Goal: Task Accomplishment & Management: Manage account settings

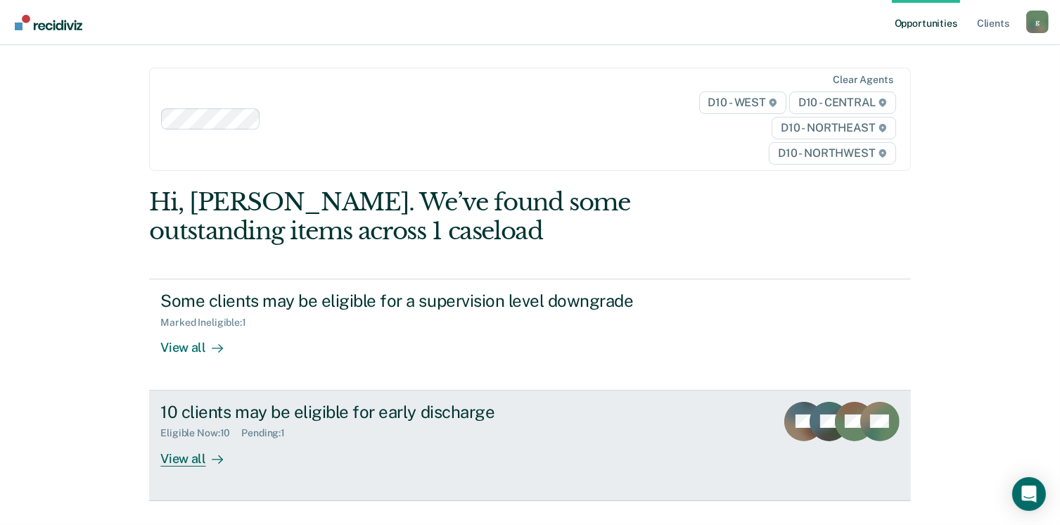
click at [183, 456] on div "View all" at bounding box center [199, 452] width 79 height 27
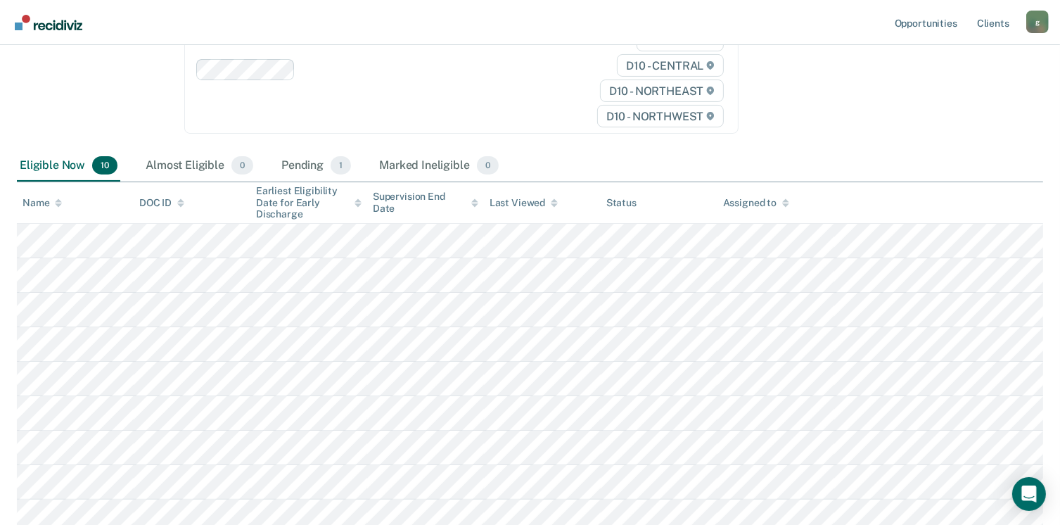
scroll to position [203, 0]
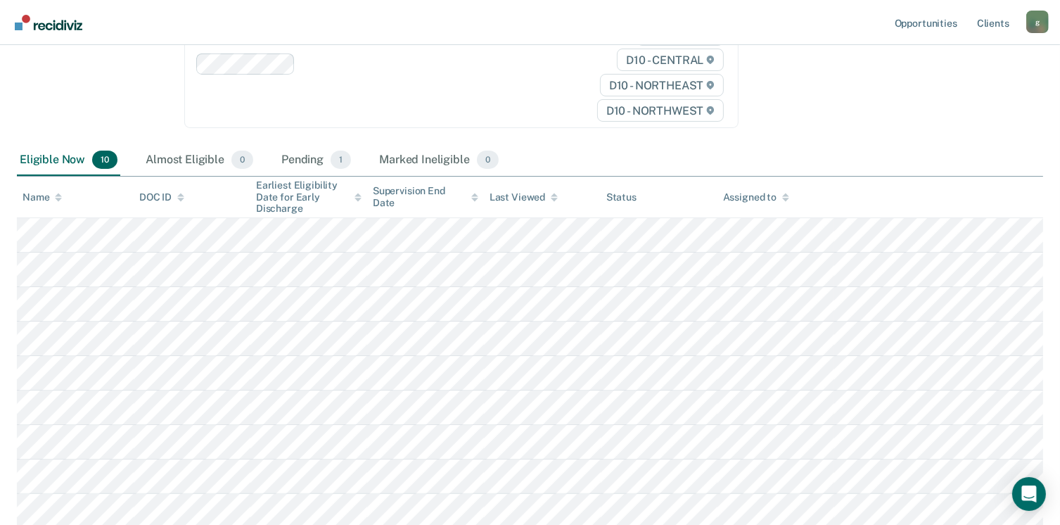
click at [615, 239] on tr at bounding box center [530, 235] width 1026 height 34
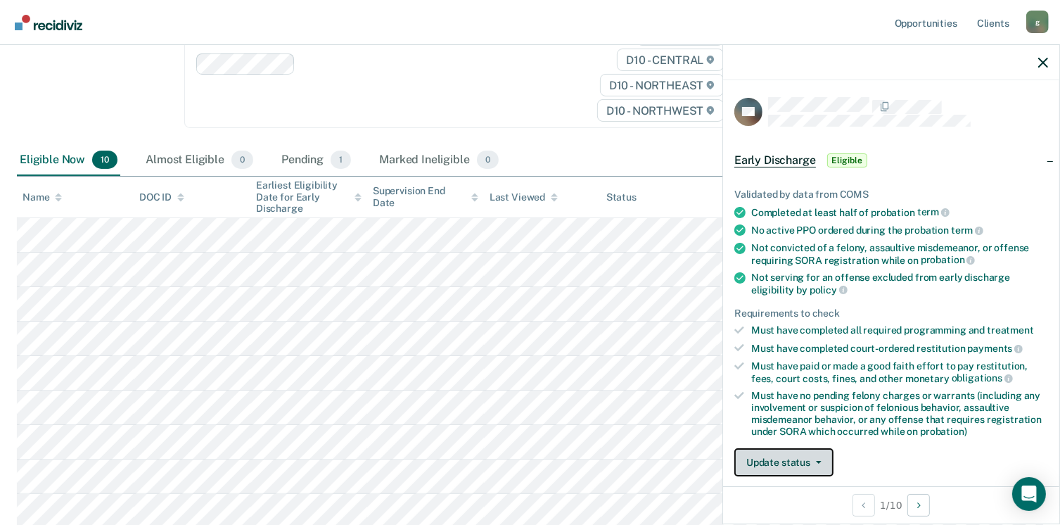
click at [762, 459] on button "Update status" at bounding box center [783, 462] width 99 height 28
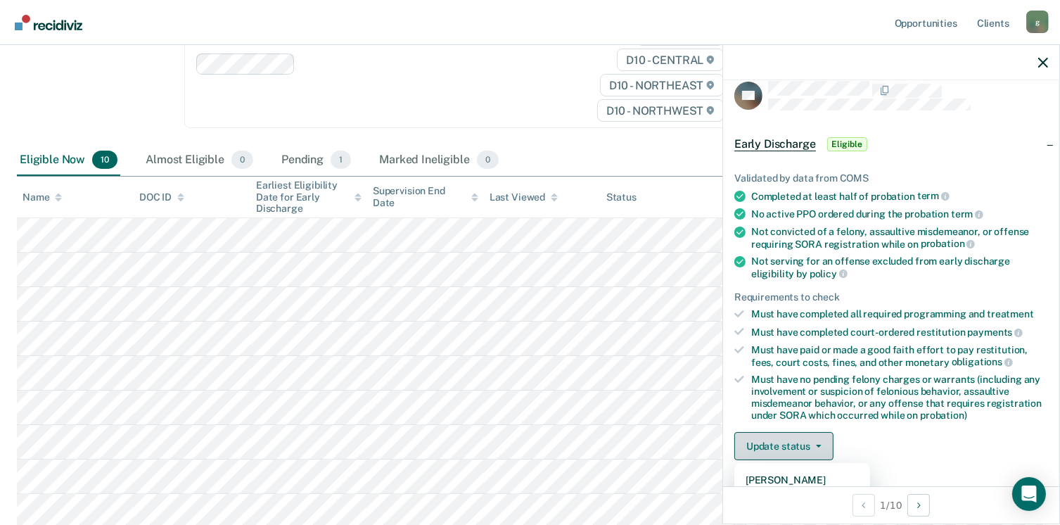
click at [759, 442] on button "Update status" at bounding box center [783, 446] width 99 height 28
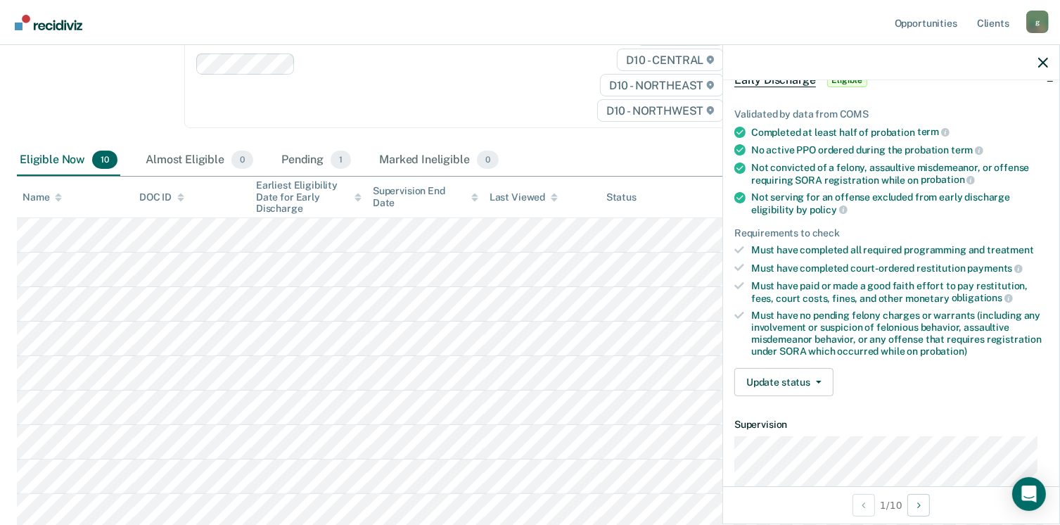
scroll to position [0, 0]
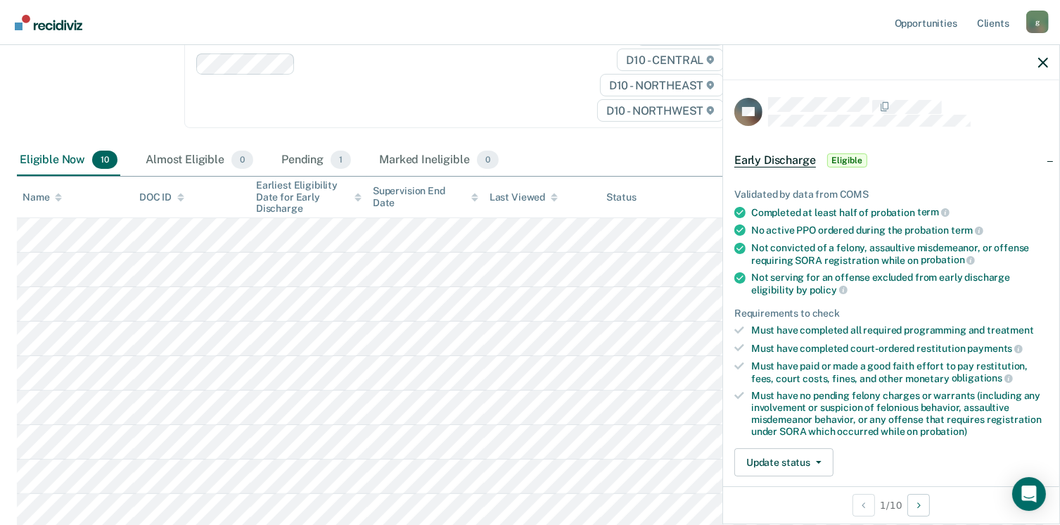
click at [741, 276] on icon at bounding box center [739, 277] width 11 height 11
click at [740, 257] on li "Not convicted of a felony, assaultive misdemeanor, or offense requiring SORA re…" at bounding box center [891, 254] width 314 height 24
click at [740, 250] on icon at bounding box center [739, 248] width 11 height 11
click at [764, 451] on button "Update status" at bounding box center [783, 462] width 99 height 28
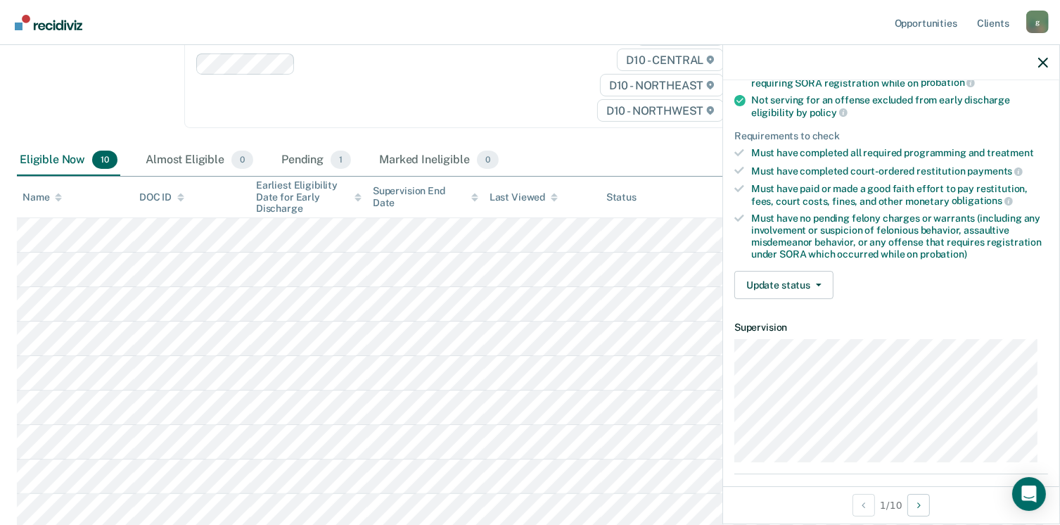
scroll to position [179, 0]
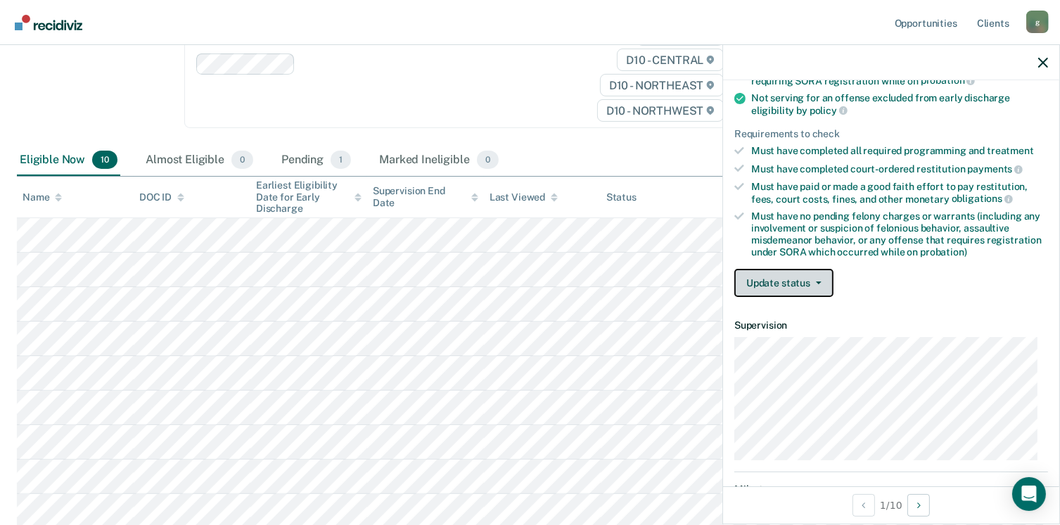
click at [819, 281] on icon "button" at bounding box center [819, 282] width 6 height 3
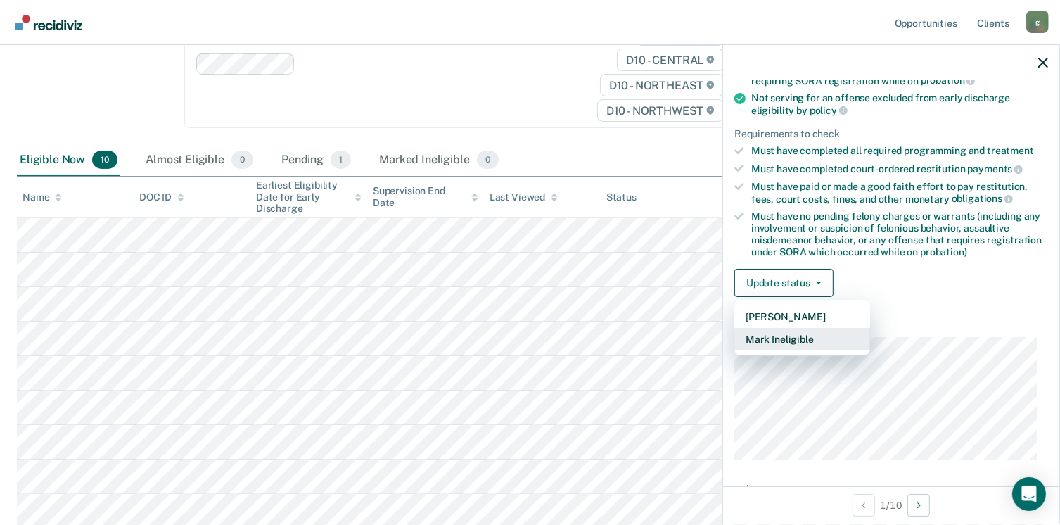
click at [788, 338] on button "Mark Ineligible" at bounding box center [802, 339] width 136 height 23
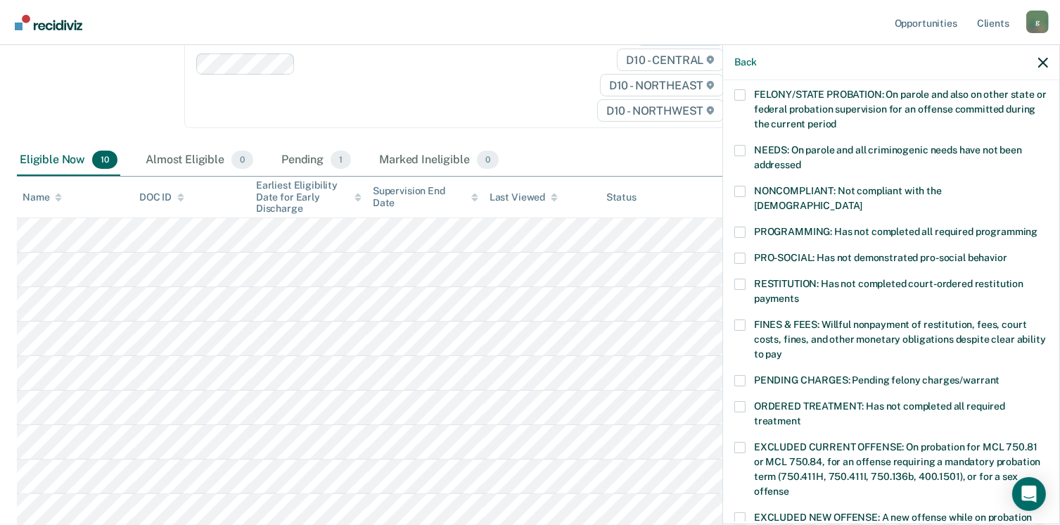
click at [741, 186] on span at bounding box center [739, 191] width 11 height 11
click at [862, 200] on input "NONCOMPLIANT: Not compliant with the order of supervision" at bounding box center [862, 200] width 0 height 0
click at [742, 226] on span at bounding box center [739, 231] width 11 height 11
click at [1037, 226] on input "PROGRAMMING: Has not completed all required programming" at bounding box center [1037, 226] width 0 height 0
click at [744, 319] on label "FINES & FEES: Willful nonpayment of restitution, fees, court costs, fines, and …" at bounding box center [891, 341] width 314 height 44
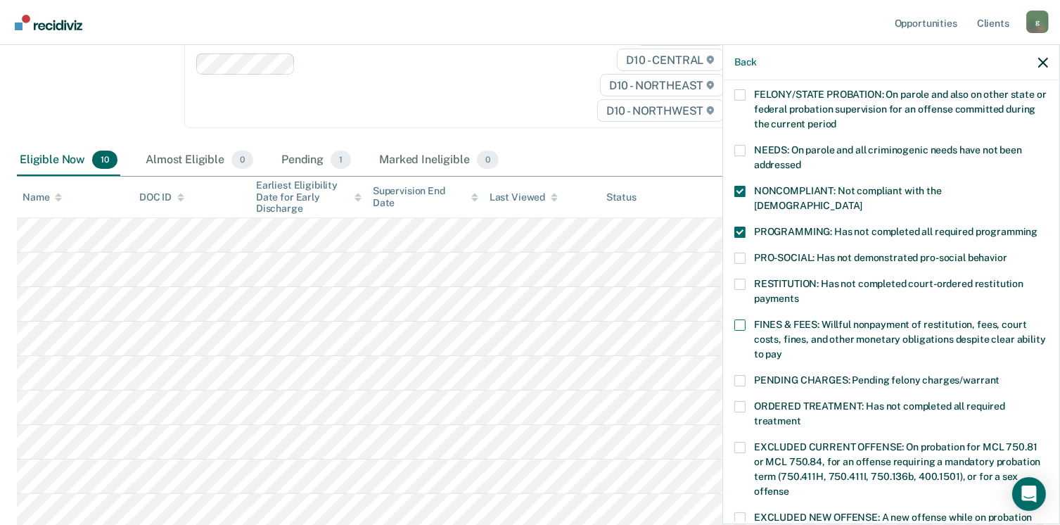
click at [782, 349] on input "FINES & FEES: Willful nonpayment of restitution, fees, court costs, fines, and …" at bounding box center [782, 349] width 0 height 0
click at [737, 375] on span at bounding box center [739, 380] width 11 height 11
click at [999, 375] on input "PENDING CHARGES: Pending felony charges/warrant" at bounding box center [999, 375] width 0 height 0
click at [738, 375] on span at bounding box center [739, 380] width 11 height 11
click at [999, 375] on input "PENDING CHARGES: Pending felony charges/warrant" at bounding box center [999, 375] width 0 height 0
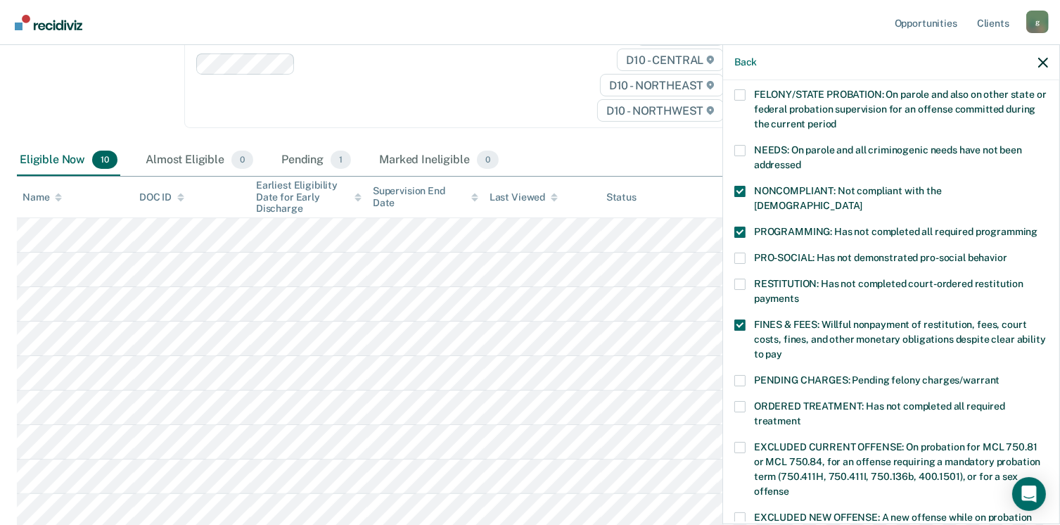
click at [735, 375] on span at bounding box center [739, 380] width 11 height 11
click at [999, 375] on input "PENDING CHARGES: Pending felony charges/warrant" at bounding box center [999, 375] width 0 height 0
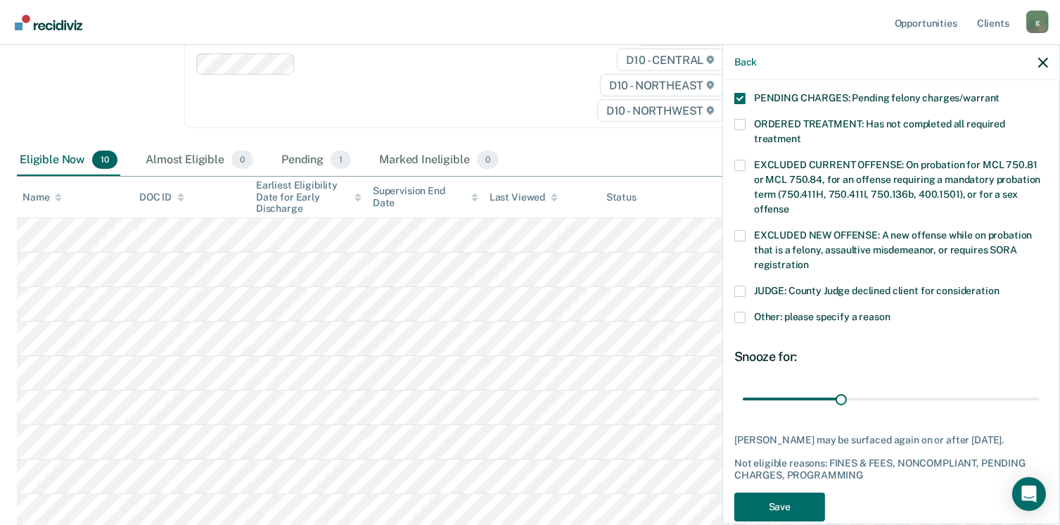
scroll to position [481, 0]
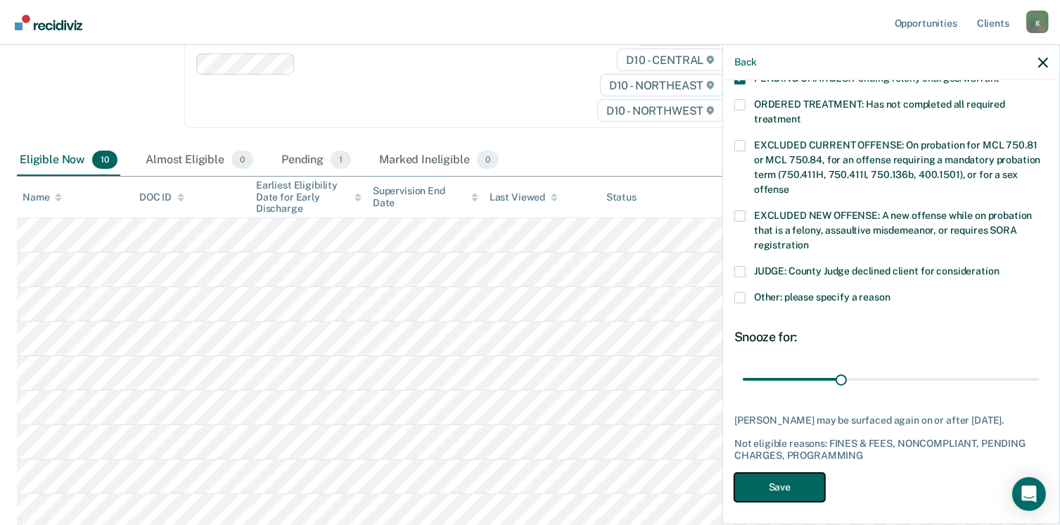
click at [784, 477] on button "Save" at bounding box center [779, 487] width 91 height 29
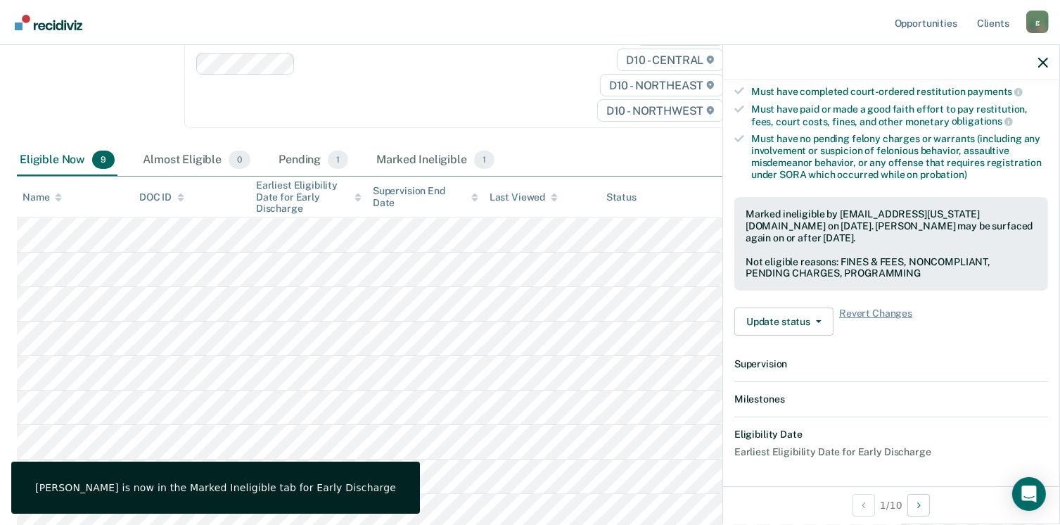
scroll to position [425, 0]
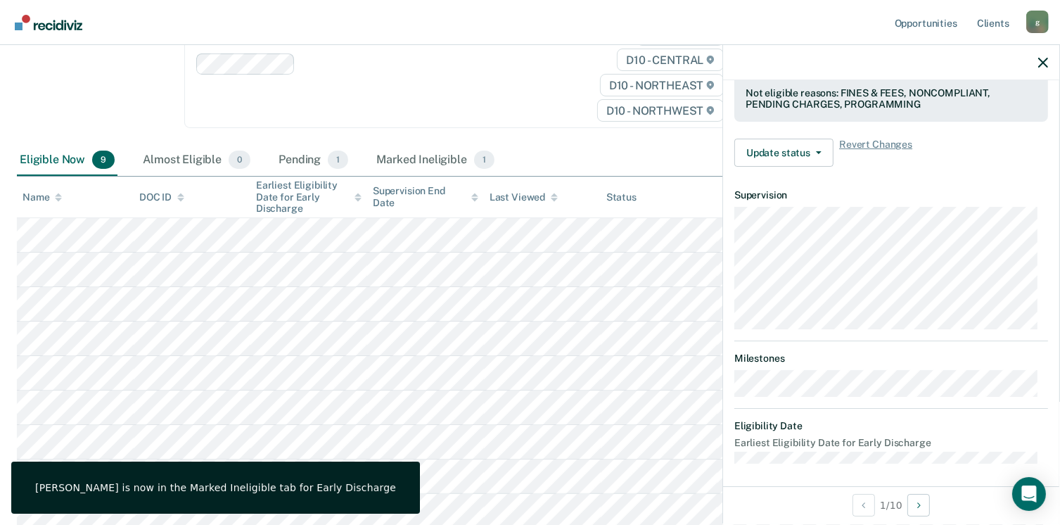
click at [784, 477] on div "JM Early Discharge Currently ineligible Validated by data from COMS Completed a…" at bounding box center [891, 283] width 336 height 406
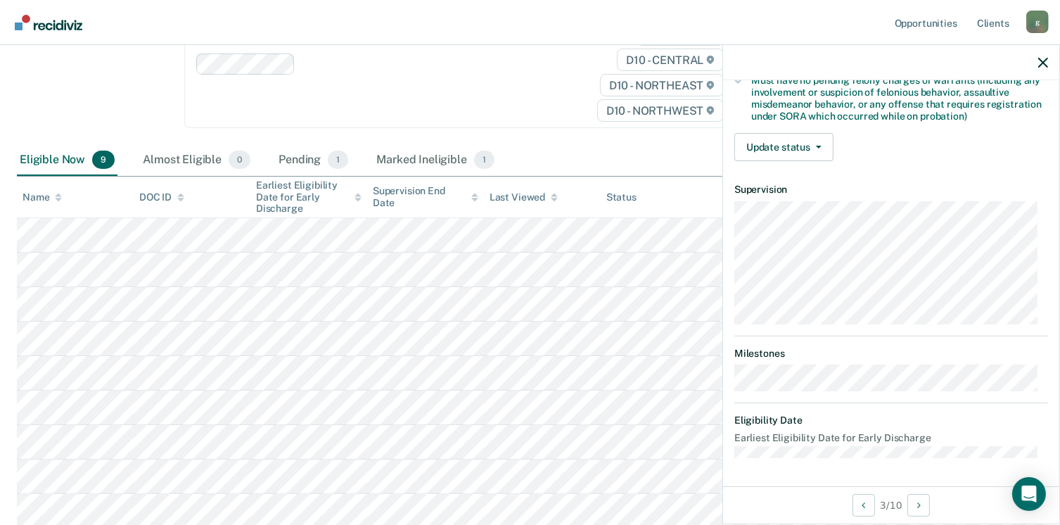
scroll to position [309, 0]
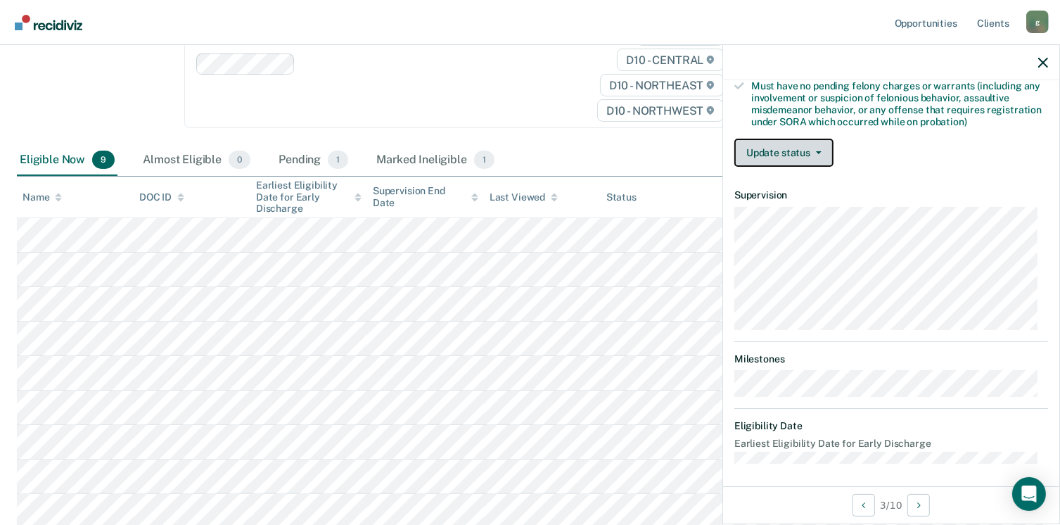
click at [800, 146] on button "Update status" at bounding box center [783, 153] width 99 height 28
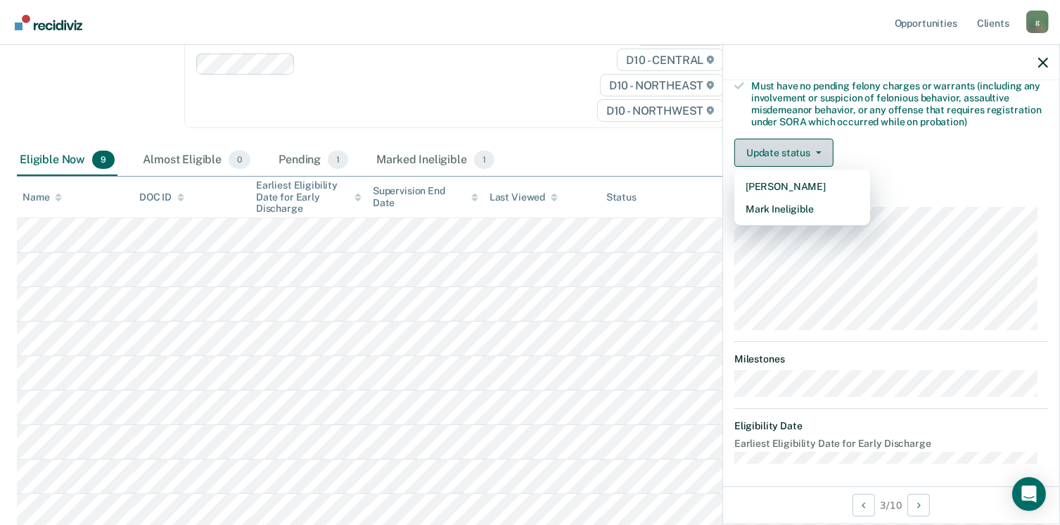
click at [796, 141] on button "Update status" at bounding box center [783, 153] width 99 height 28
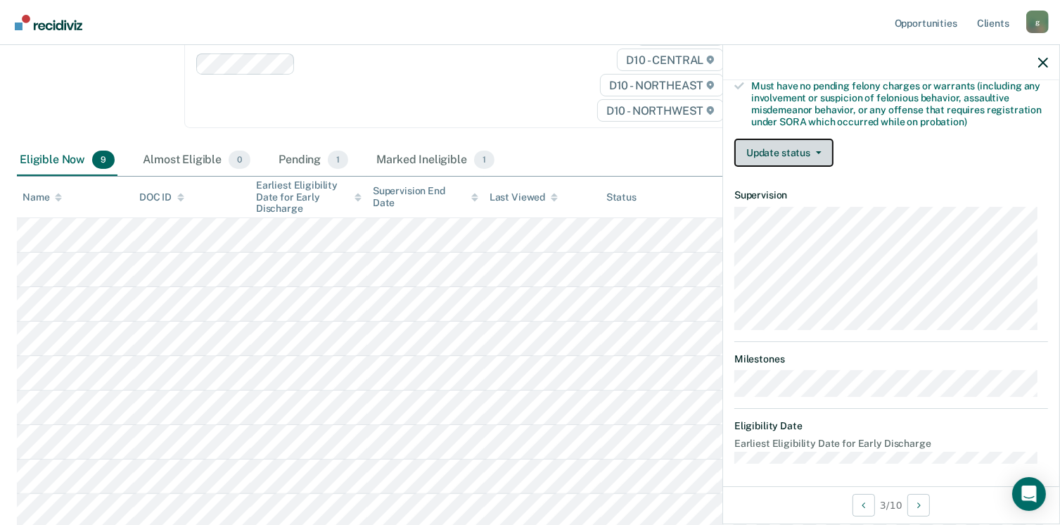
click at [787, 155] on button "Update status" at bounding box center [783, 153] width 99 height 28
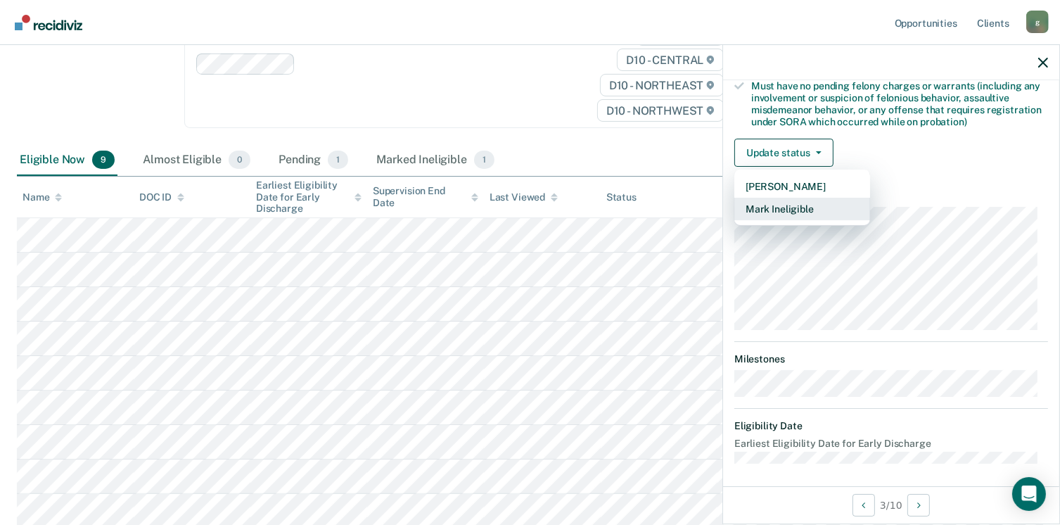
click at [796, 206] on button "Mark Ineligible" at bounding box center [802, 209] width 136 height 23
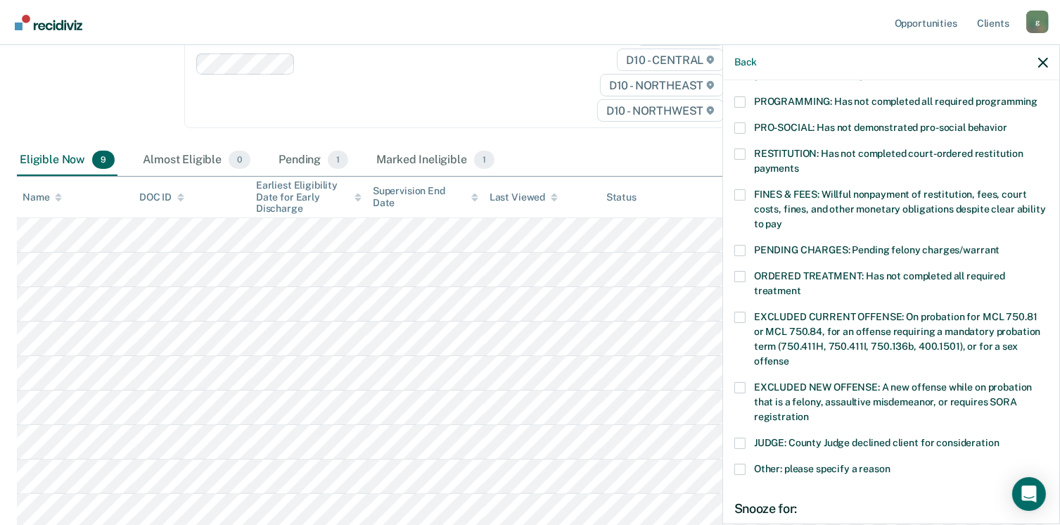
click at [796, 206] on span "FINES & FEES: Willful nonpayment of restitution, fees, court costs, fines, and …" at bounding box center [900, 208] width 292 height 41
click at [782, 219] on input "FINES & FEES: Willful nonpayment of restitution, fees, court costs, fines, and …" at bounding box center [782, 219] width 0 height 0
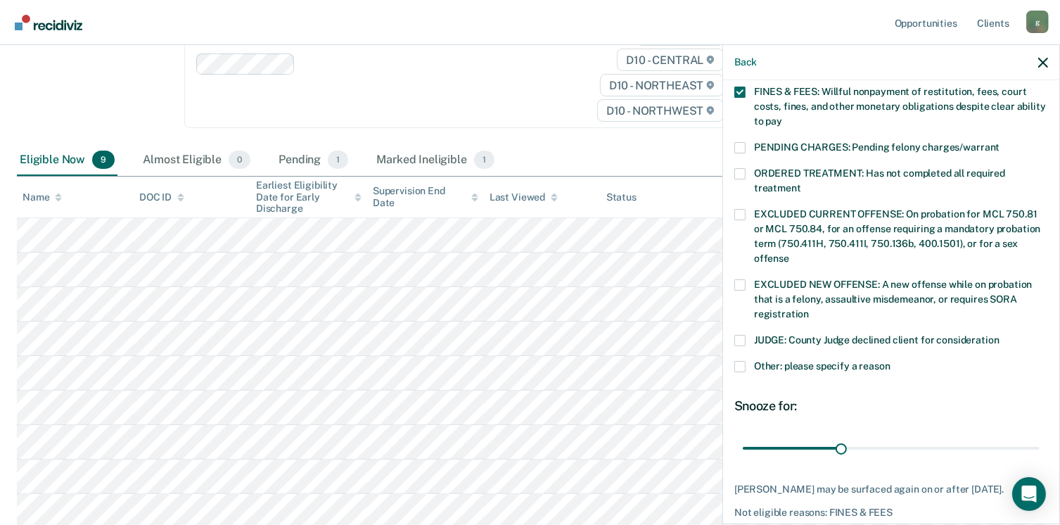
scroll to position [458, 0]
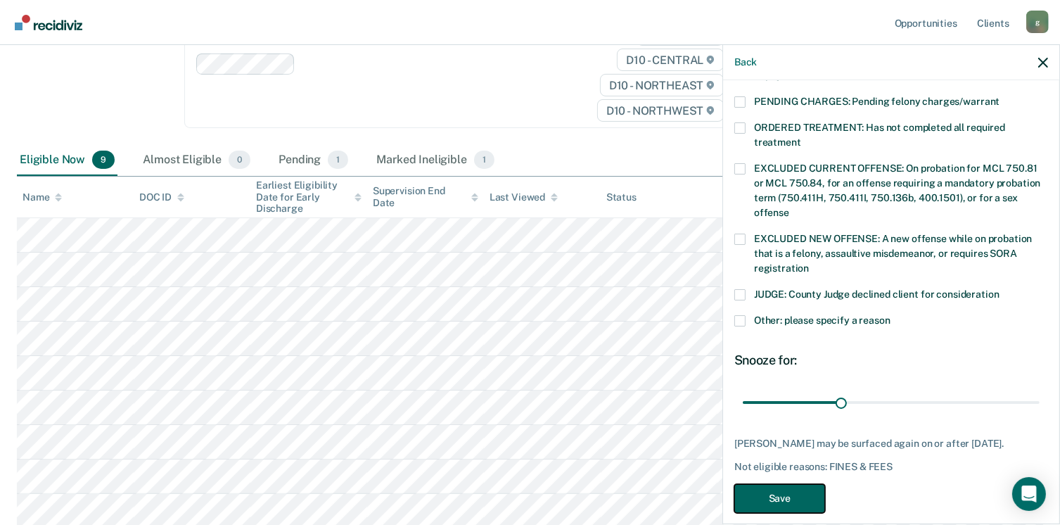
click at [774, 484] on button "Save" at bounding box center [779, 498] width 91 height 29
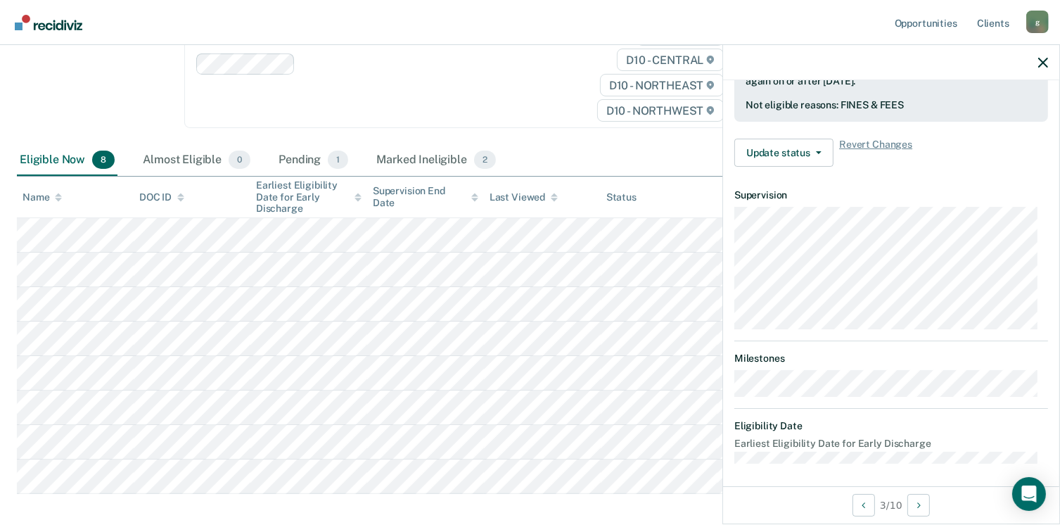
scroll to position [295, 0]
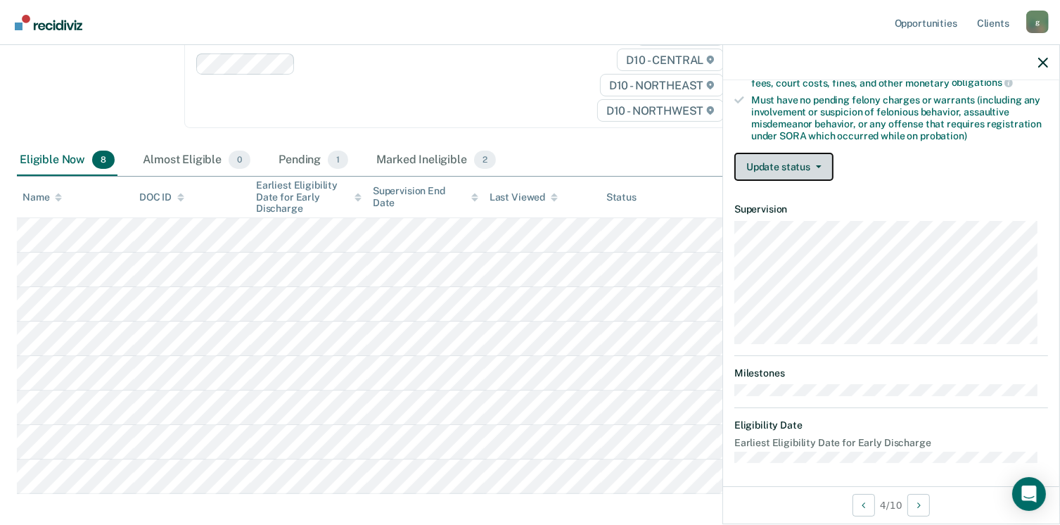
click at [771, 159] on button "Update status" at bounding box center [783, 167] width 99 height 28
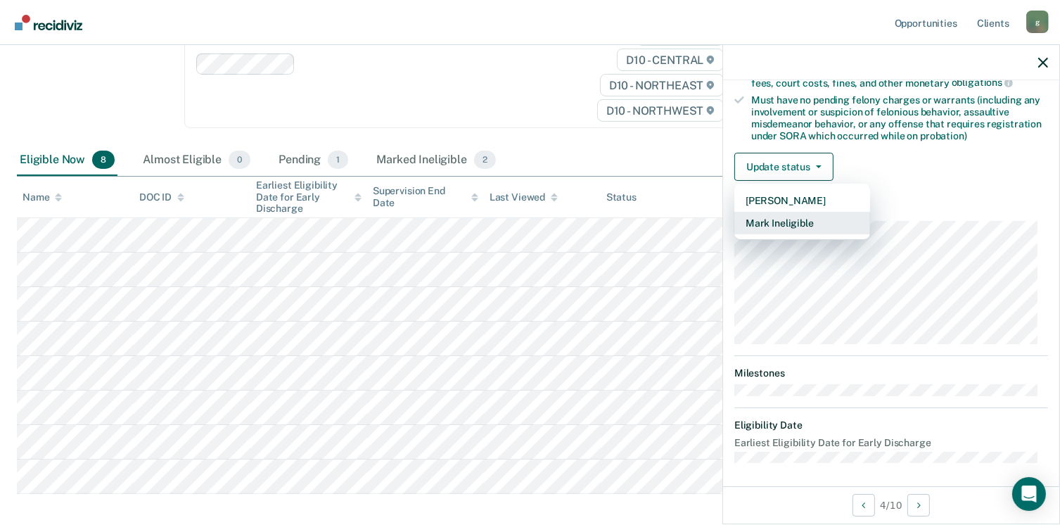
click at [793, 223] on button "Mark Ineligible" at bounding box center [802, 223] width 136 height 23
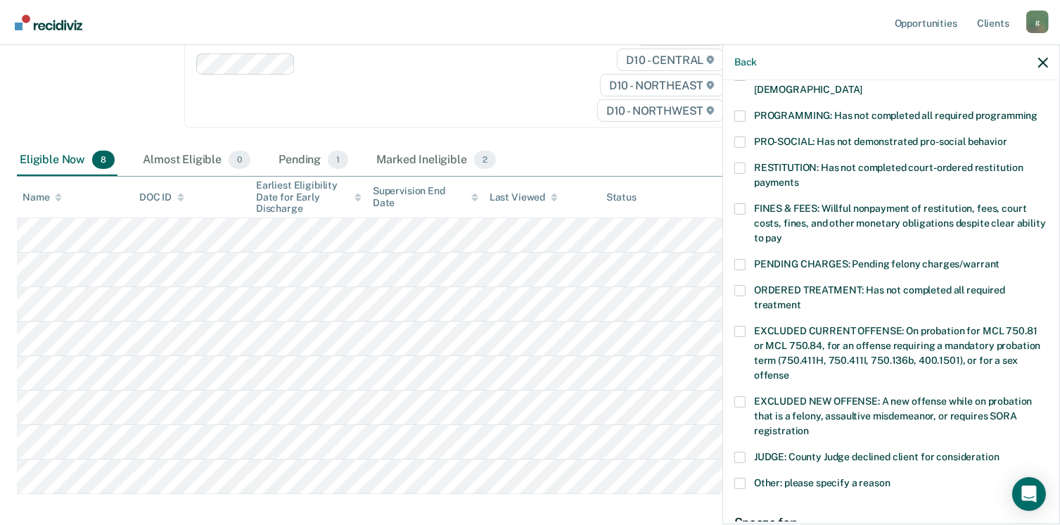
click at [738, 203] on span at bounding box center [739, 208] width 11 height 11
click at [782, 233] on input "FINES & FEES: Willful nonpayment of restitution, fees, court costs, fines, and …" at bounding box center [782, 233] width 0 height 0
click at [741, 110] on span at bounding box center [739, 115] width 11 height 11
click at [1037, 110] on input "PROGRAMMING: Has not completed all required programming" at bounding box center [1037, 110] width 0 height 0
click at [743, 285] on span at bounding box center [739, 290] width 11 height 11
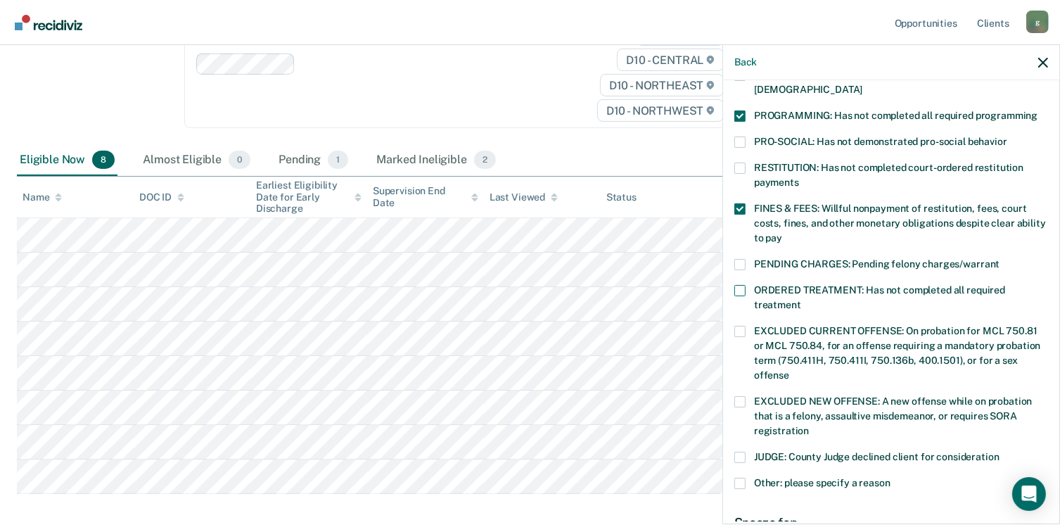
click at [801, 300] on input "ORDERED TREATMENT: Has not completed all required treatment" at bounding box center [801, 300] width 0 height 0
click at [741, 477] on span at bounding box center [739, 482] width 11 height 11
click at [890, 477] on input "Other: please specify a reason" at bounding box center [890, 477] width 0 height 0
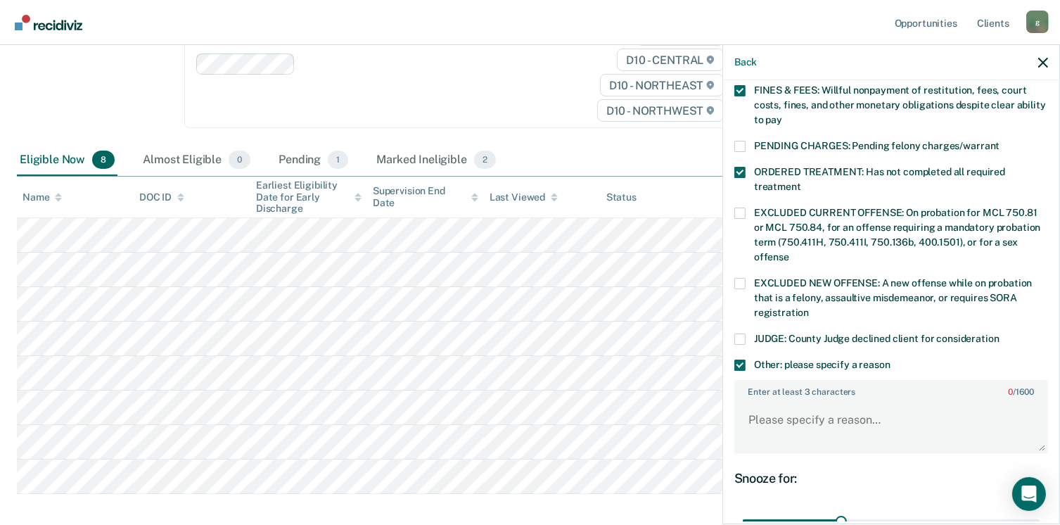
scroll to position [411, 0]
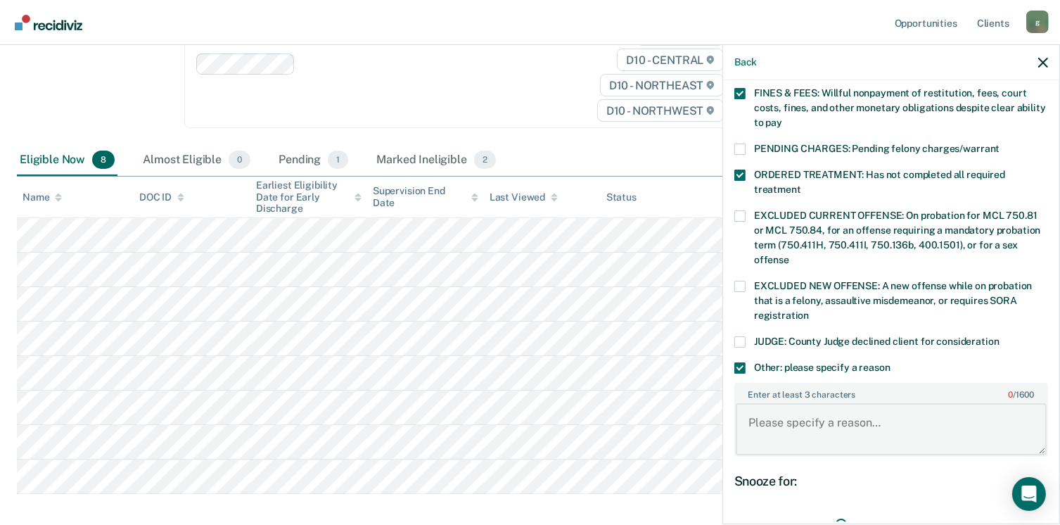
click at [781, 418] on textarea "Enter at least 3 characters 0 / 1600" at bounding box center [891, 429] width 311 height 52
type textarea "Absconder"
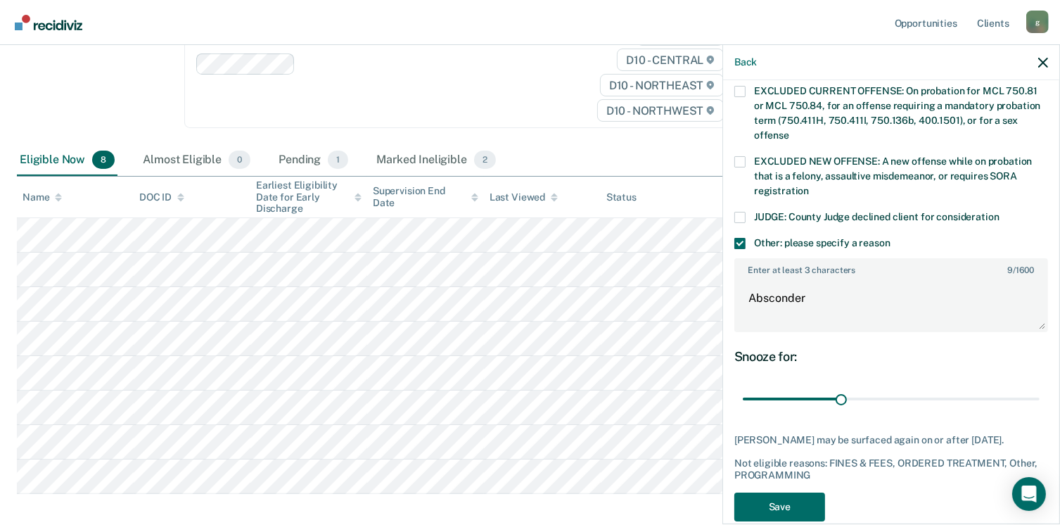
scroll to position [554, 0]
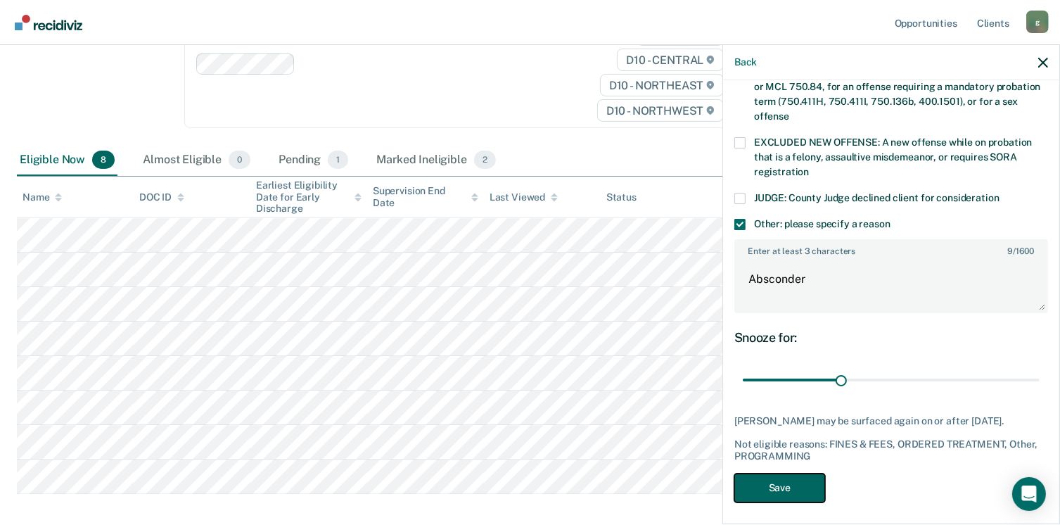
click at [776, 486] on button "Save" at bounding box center [779, 487] width 91 height 29
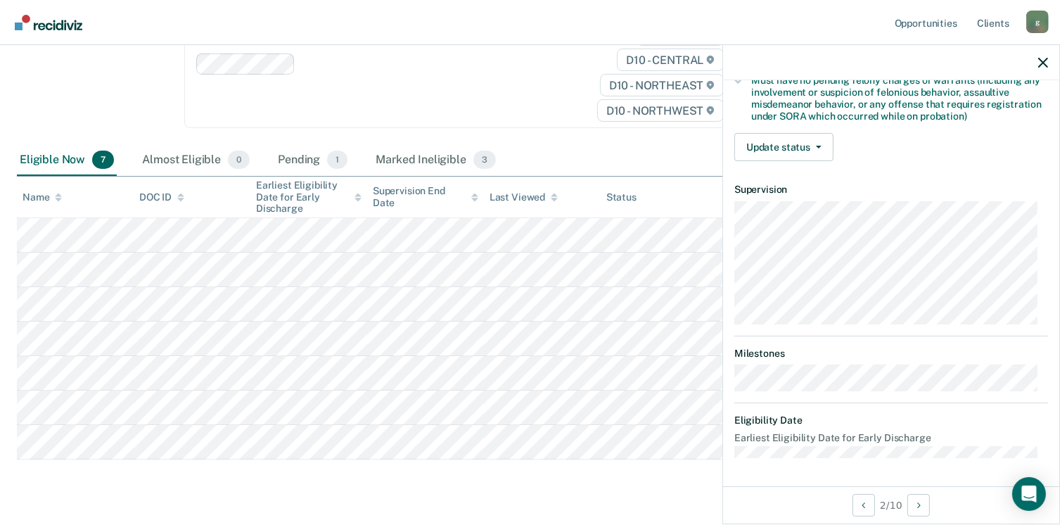
scroll to position [295, 0]
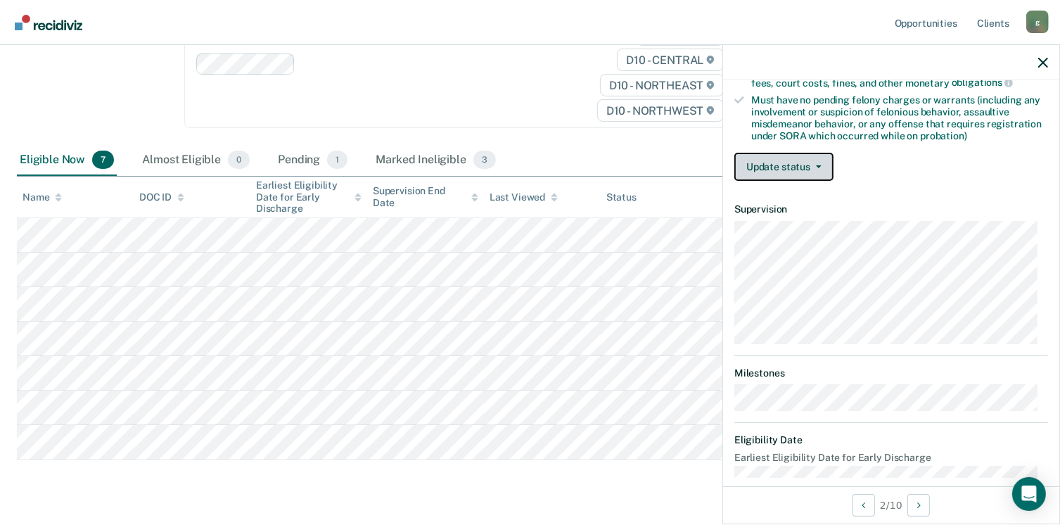
click at [778, 165] on button "Update status" at bounding box center [783, 167] width 99 height 28
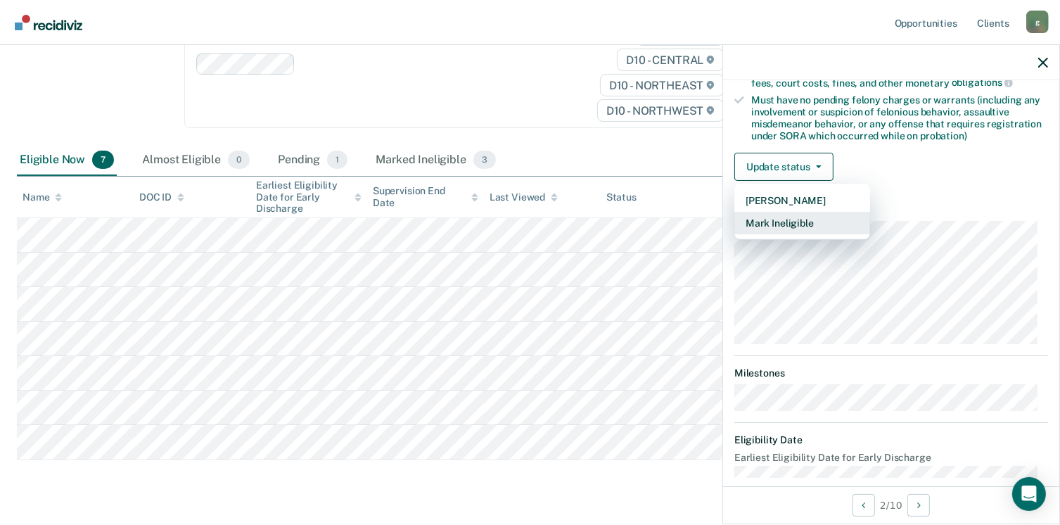
click at [777, 223] on button "Mark Ineligible" at bounding box center [802, 223] width 136 height 23
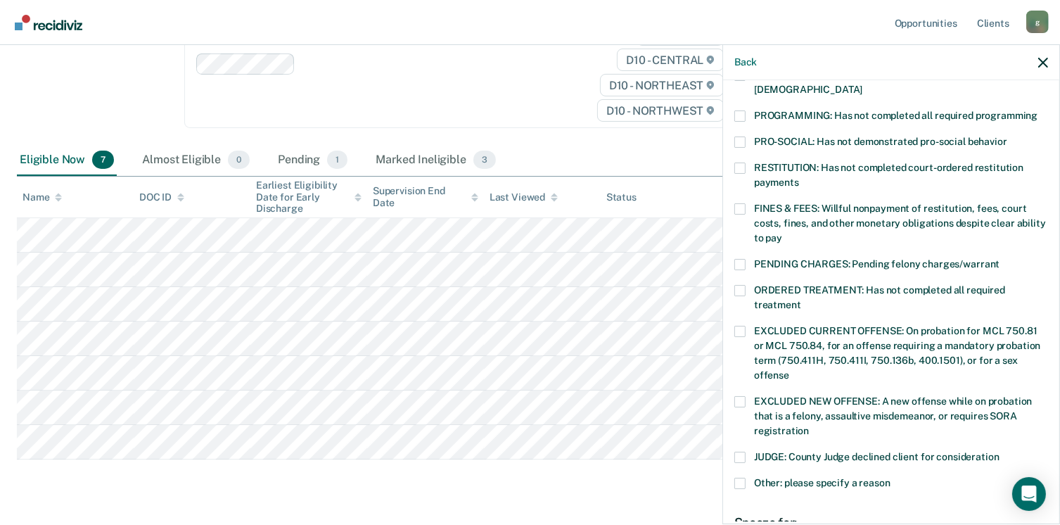
click at [740, 110] on span at bounding box center [739, 115] width 11 height 11
click at [1037, 110] on input "PROGRAMMING: Has not completed all required programming" at bounding box center [1037, 110] width 0 height 0
click at [739, 203] on span at bounding box center [739, 208] width 11 height 11
click at [782, 233] on input "FINES & FEES: Willful nonpayment of restitution, fees, court costs, fines, and …" at bounding box center [782, 233] width 0 height 0
click at [740, 285] on span at bounding box center [739, 290] width 11 height 11
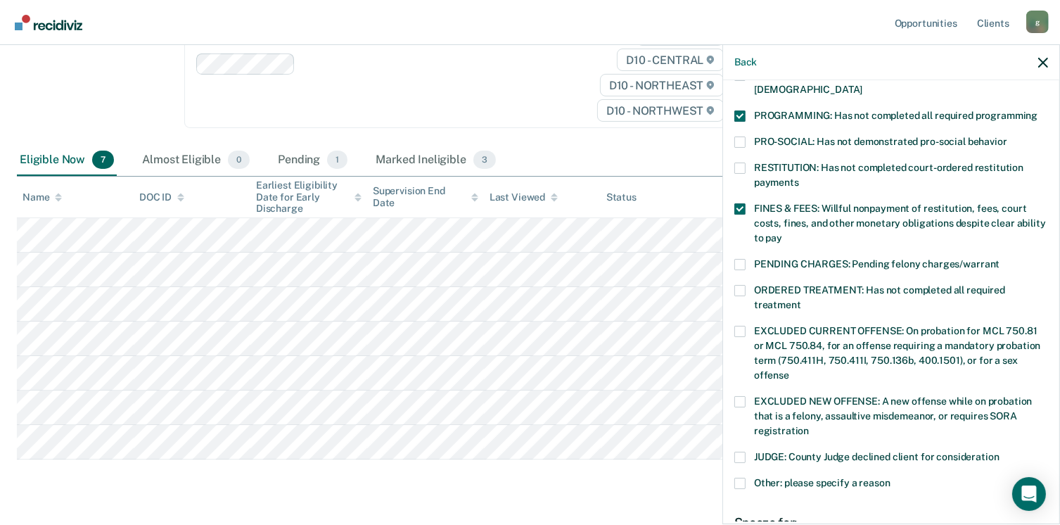
click at [801, 300] on input "ORDERED TREATMENT: Has not completed all required treatment" at bounding box center [801, 300] width 0 height 0
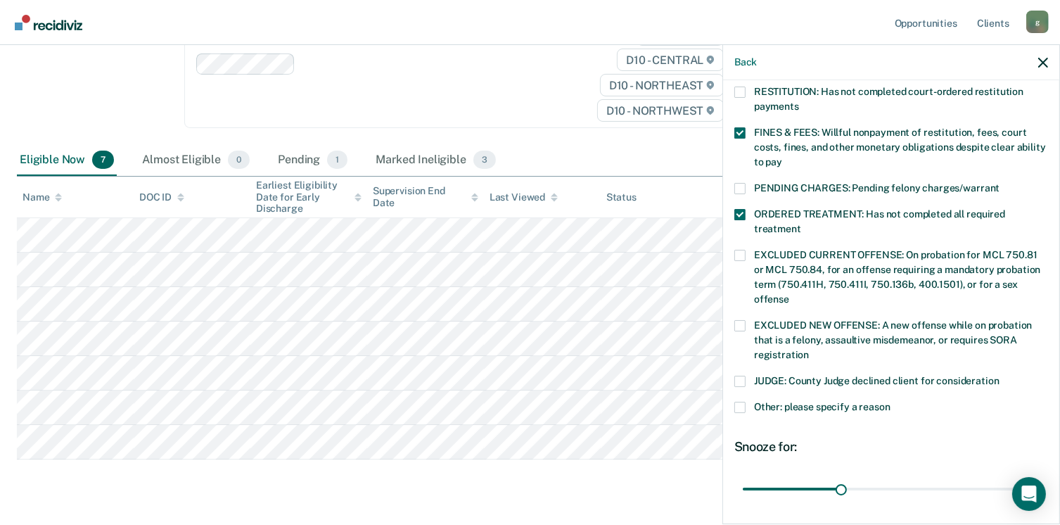
scroll to position [470, 0]
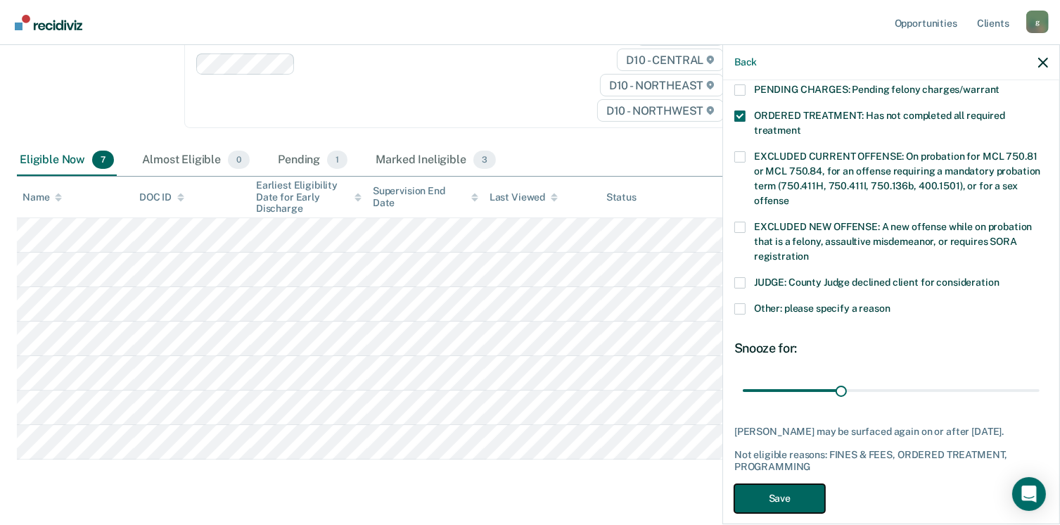
click at [770, 485] on button "Save" at bounding box center [779, 498] width 91 height 29
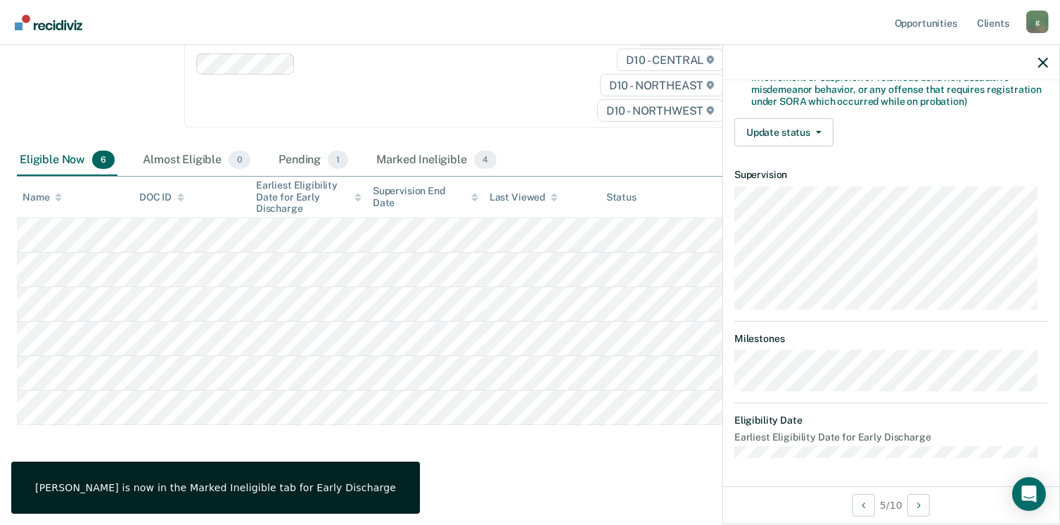
scroll to position [309, 0]
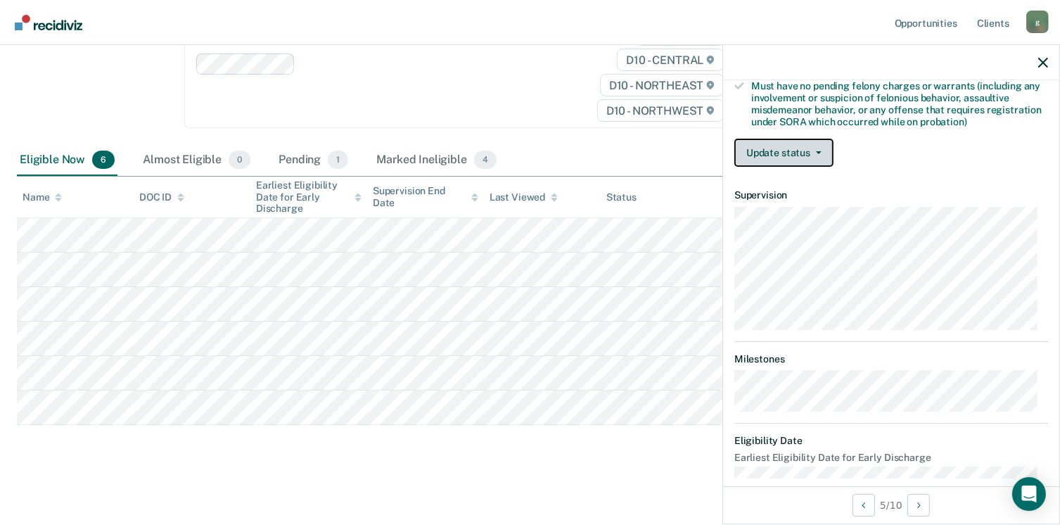
click at [776, 141] on button "Update status" at bounding box center [783, 153] width 99 height 28
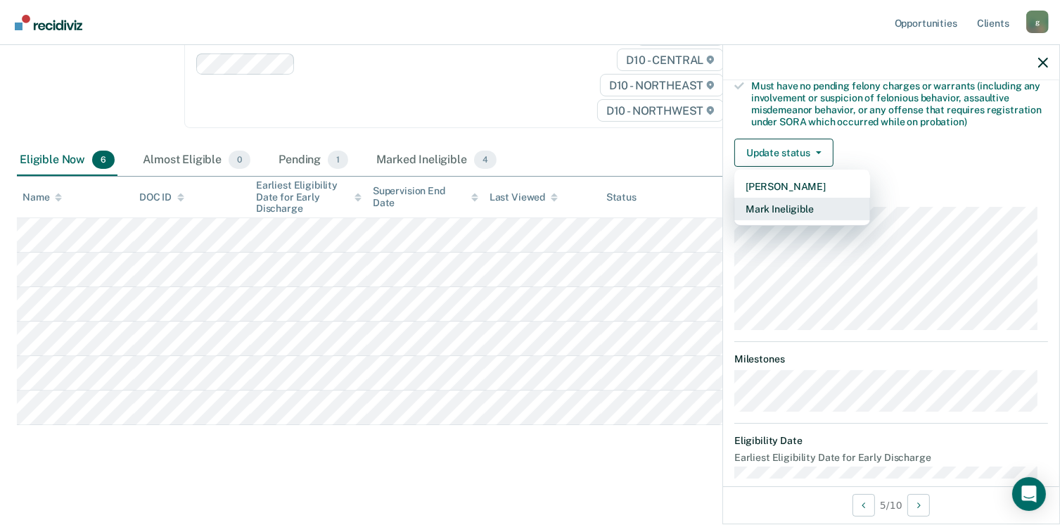
click at [783, 203] on button "Mark Ineligible" at bounding box center [802, 209] width 136 height 23
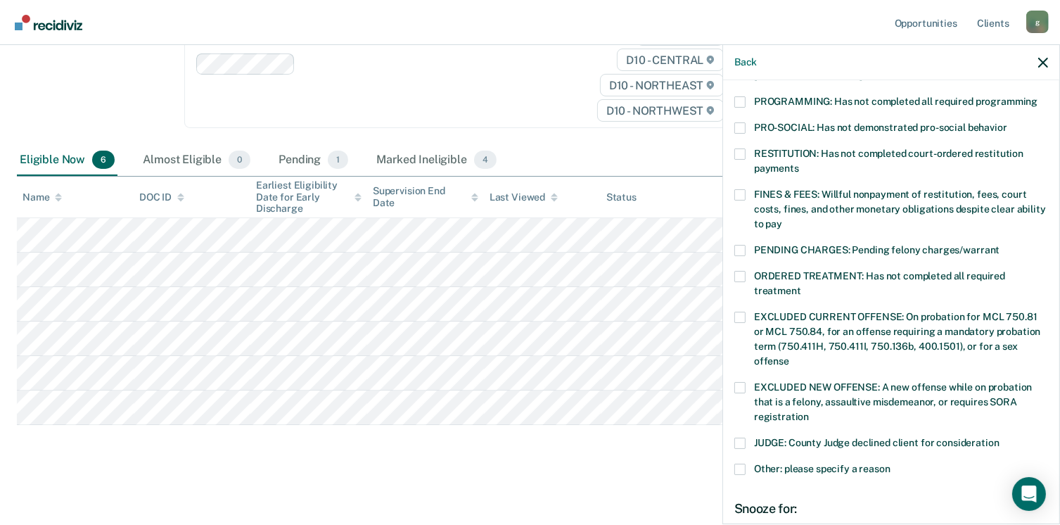
click at [748, 189] on label "FINES & FEES: Willful nonpayment of restitution, fees, court costs, fines, and …" at bounding box center [891, 211] width 314 height 44
click at [782, 219] on input "FINES & FEES: Willful nonpayment of restitution, fees, court costs, fines, and …" at bounding box center [782, 219] width 0 height 0
click at [740, 96] on span at bounding box center [739, 101] width 11 height 11
click at [1037, 96] on input "PROGRAMMING: Has not completed all required programming" at bounding box center [1037, 96] width 0 height 0
click at [740, 271] on span at bounding box center [739, 276] width 11 height 11
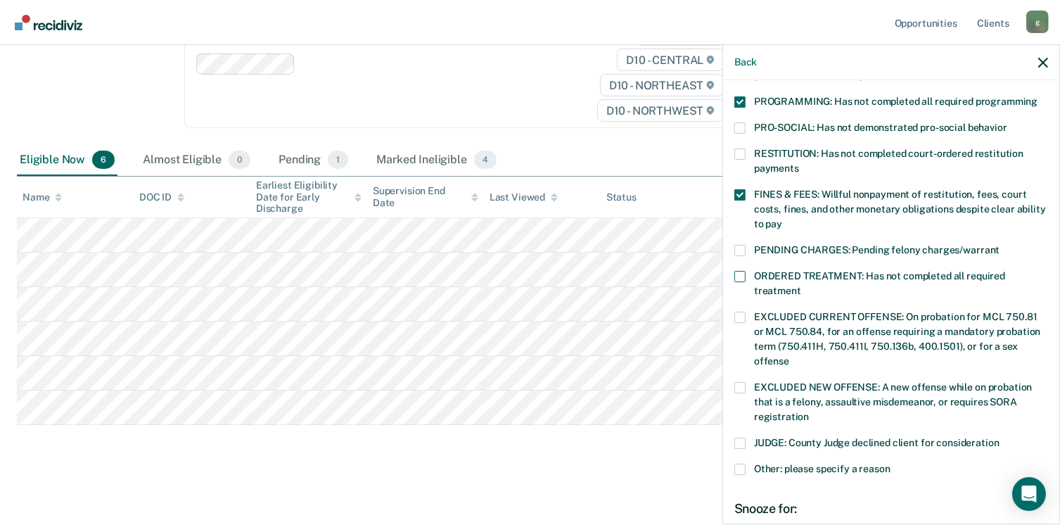
click at [801, 286] on input "ORDERED TREATMENT: Has not completed all required treatment" at bounding box center [801, 286] width 0 height 0
click at [742, 463] on span at bounding box center [739, 468] width 11 height 11
click at [890, 463] on input "Other: please specify a reason" at bounding box center [890, 463] width 0 height 0
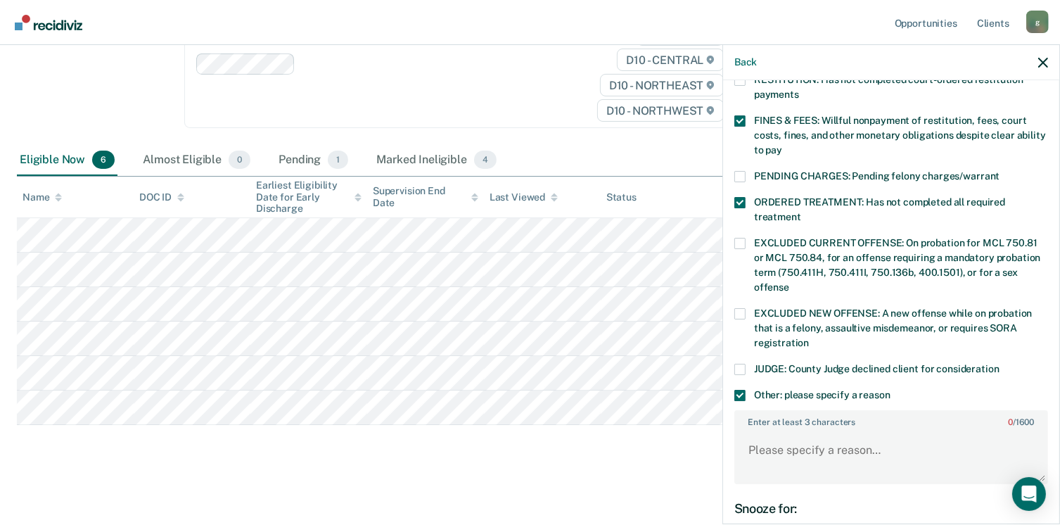
scroll to position [390, 0]
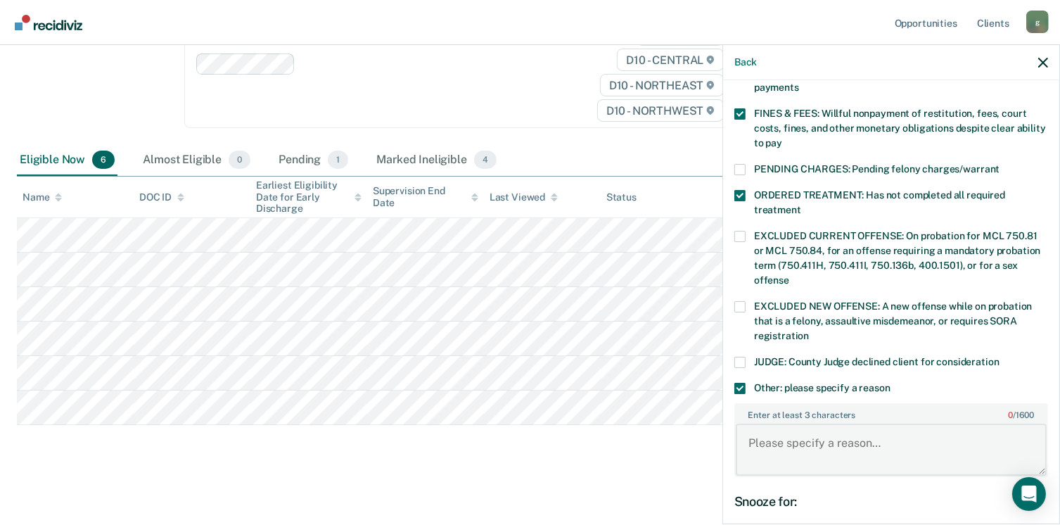
click at [763, 425] on textarea "Enter at least 3 characters 0 / 1600" at bounding box center [891, 449] width 311 height 52
type textarea "Absconder"
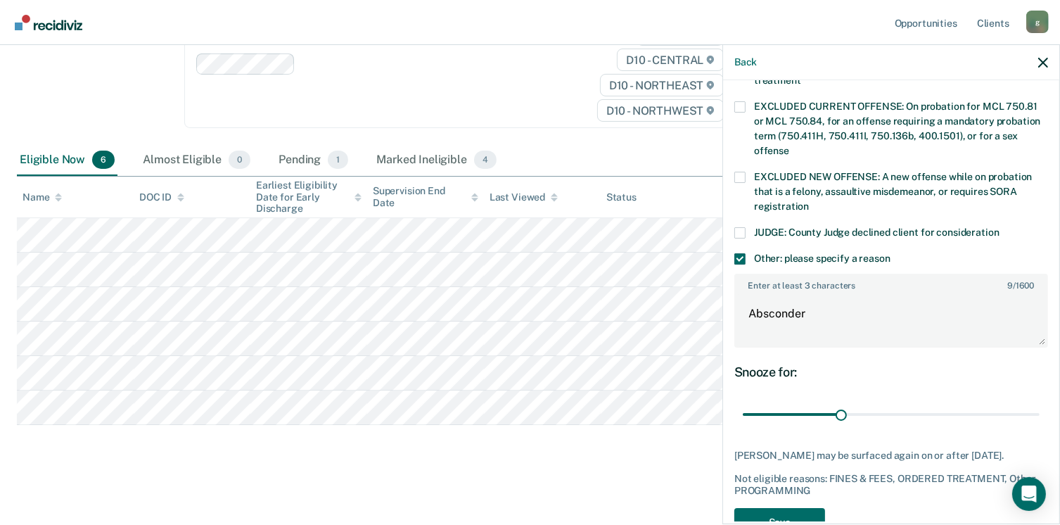
scroll to position [554, 0]
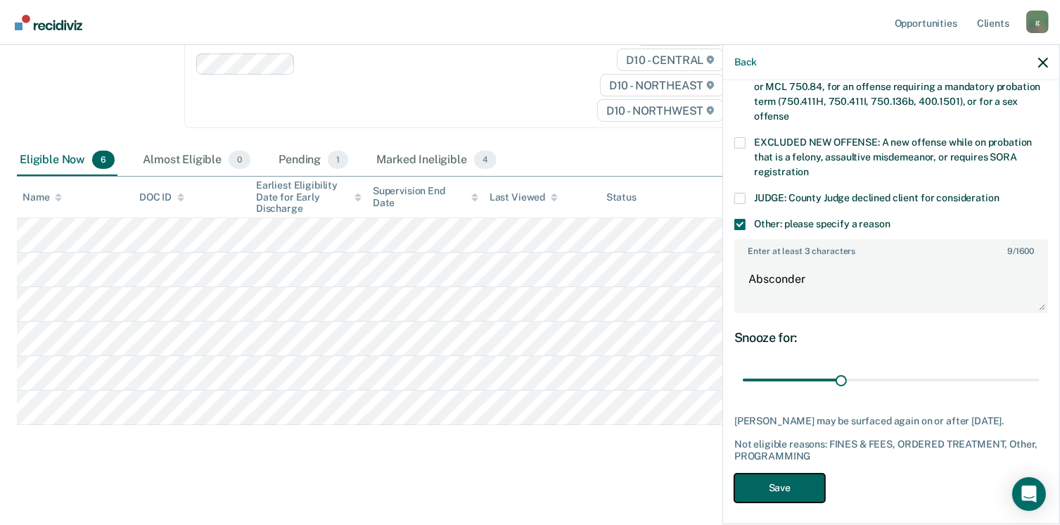
click at [769, 477] on button "Save" at bounding box center [779, 487] width 91 height 29
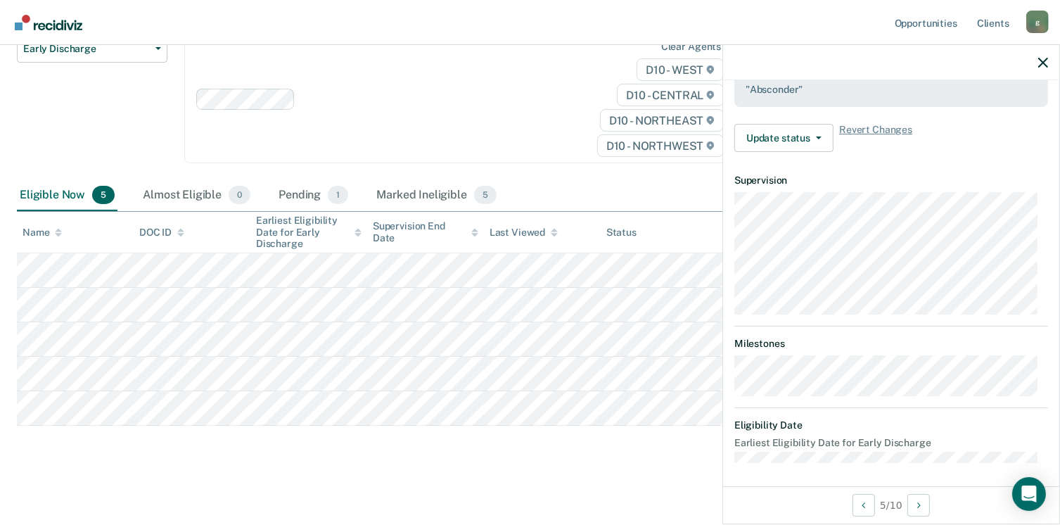
scroll to position [309, 0]
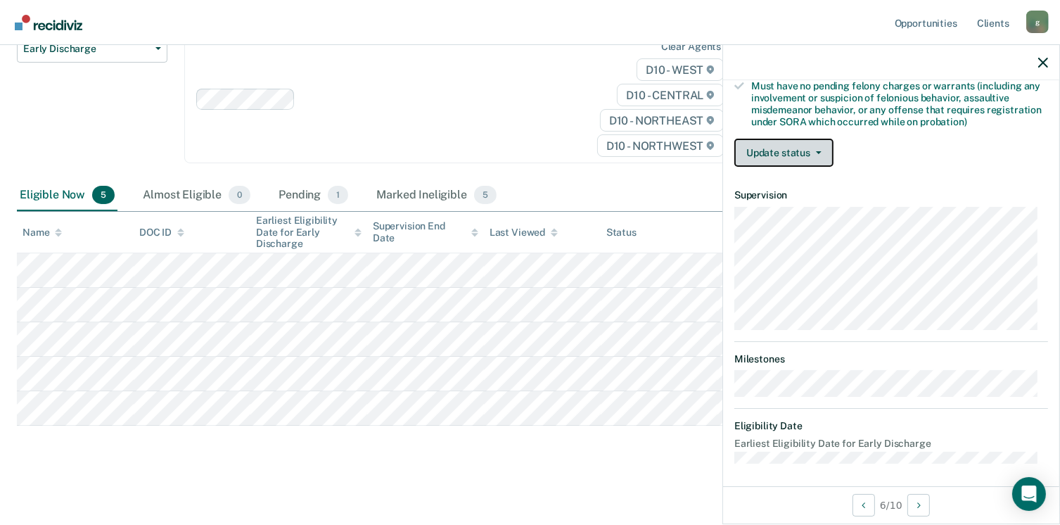
click at [780, 153] on button "Update status" at bounding box center [783, 153] width 99 height 28
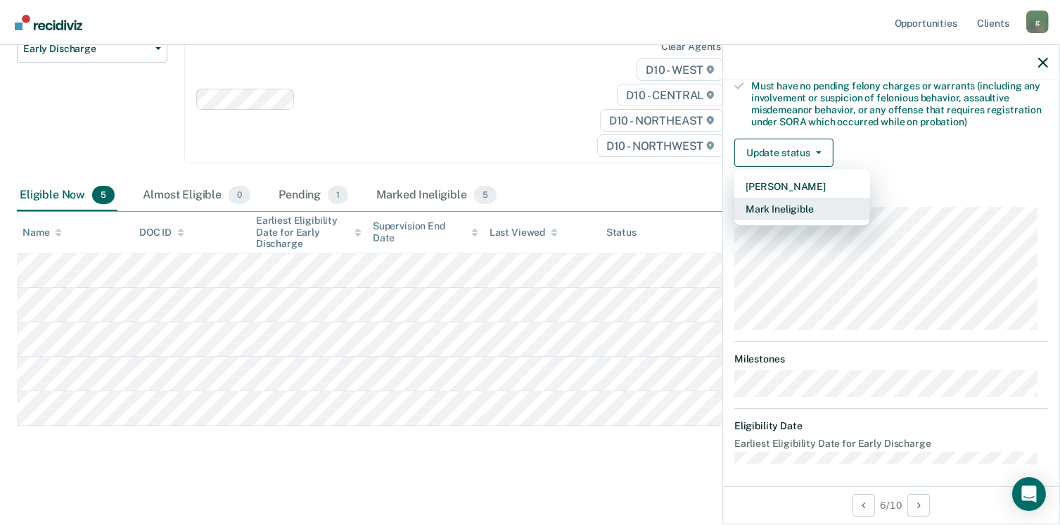
click at [776, 206] on button "Mark Ineligible" at bounding box center [802, 209] width 136 height 23
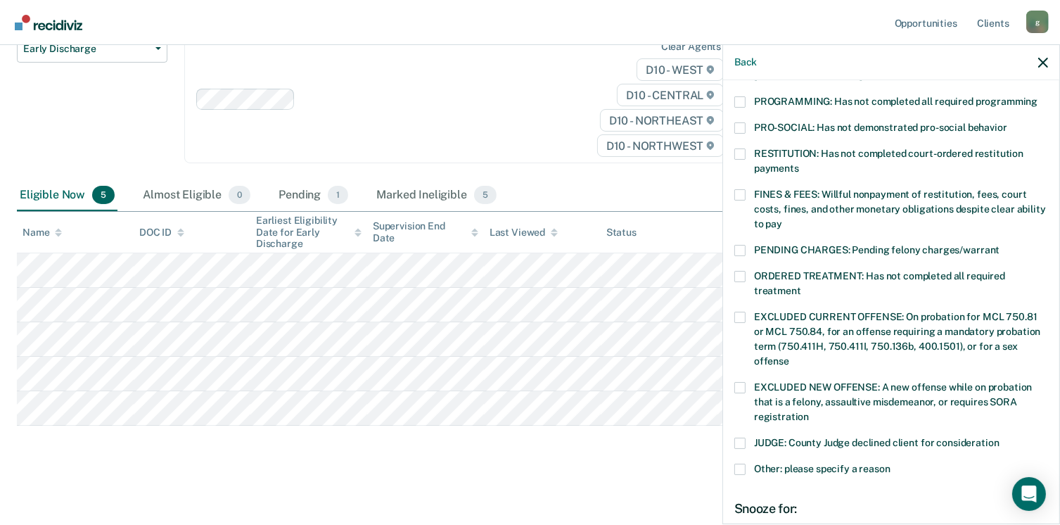
click at [743, 96] on span at bounding box center [739, 101] width 11 height 11
click at [1037, 96] on input "PROGRAMMING: Has not completed all required programming" at bounding box center [1037, 96] width 0 height 0
click at [741, 189] on span at bounding box center [739, 194] width 11 height 11
click at [782, 219] on input "FINES & FEES: Willful nonpayment of restitution, fees, court costs, fines, and …" at bounding box center [782, 219] width 0 height 0
click at [745, 271] on label "ORDERED TREATMENT: Has not completed all required treatment" at bounding box center [891, 286] width 314 height 30
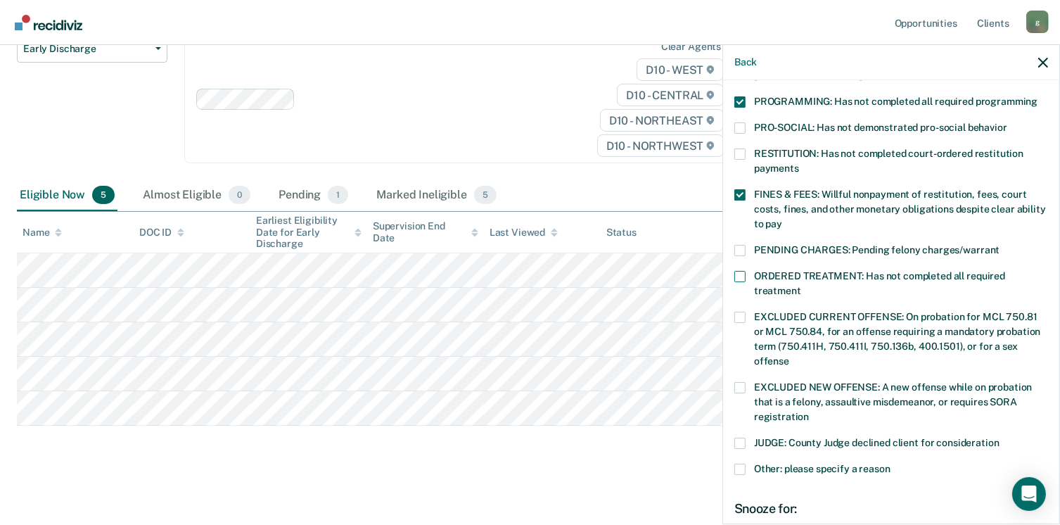
click at [801, 286] on input "ORDERED TREATMENT: Has not completed all required treatment" at bounding box center [801, 286] width 0 height 0
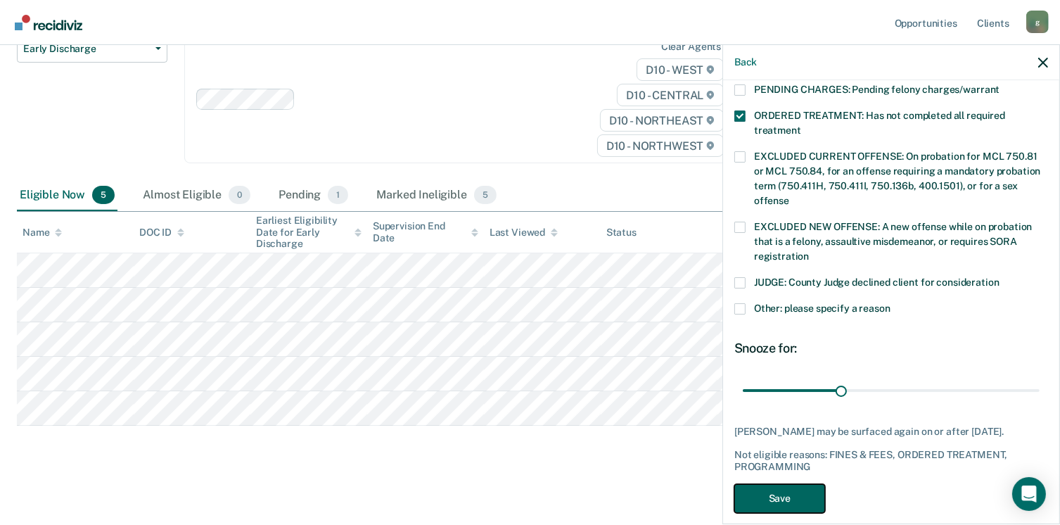
click at [782, 486] on button "Save" at bounding box center [779, 498] width 91 height 29
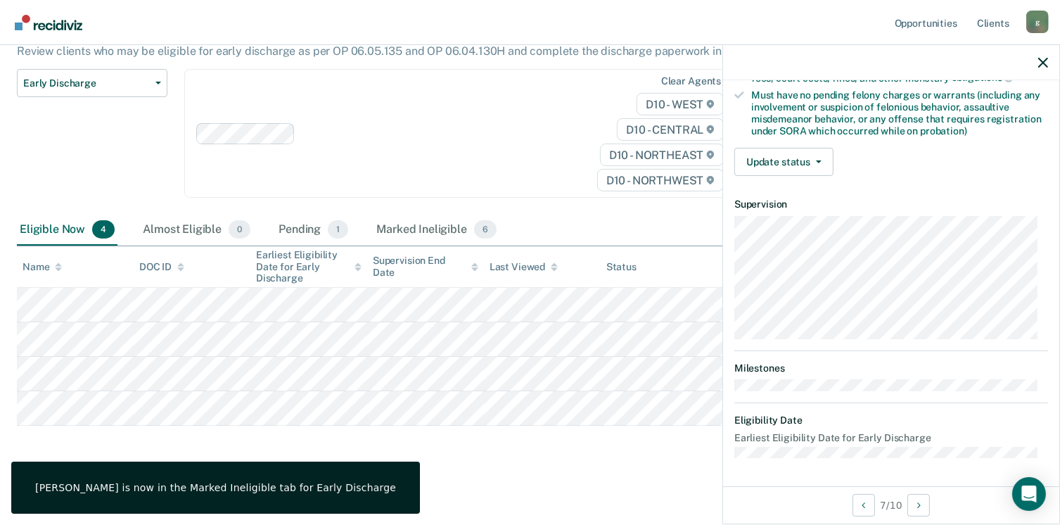
scroll to position [295, 0]
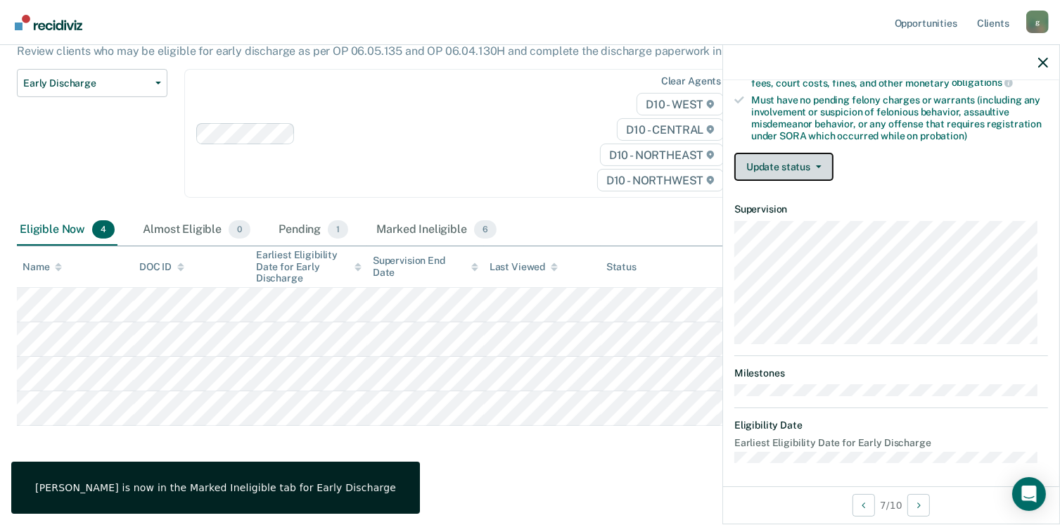
click at [798, 160] on button "Update status" at bounding box center [783, 167] width 99 height 28
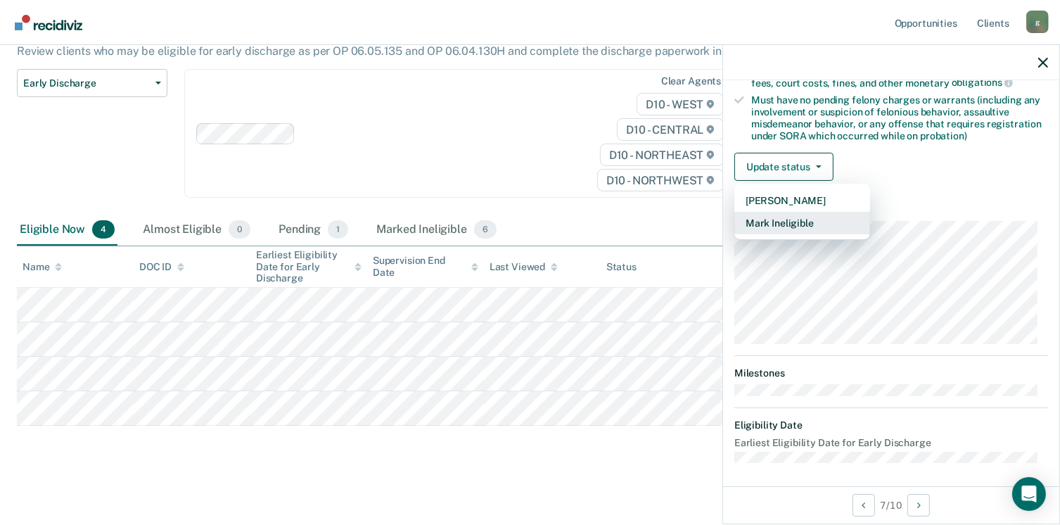
click at [793, 218] on button "Mark Ineligible" at bounding box center [802, 223] width 136 height 23
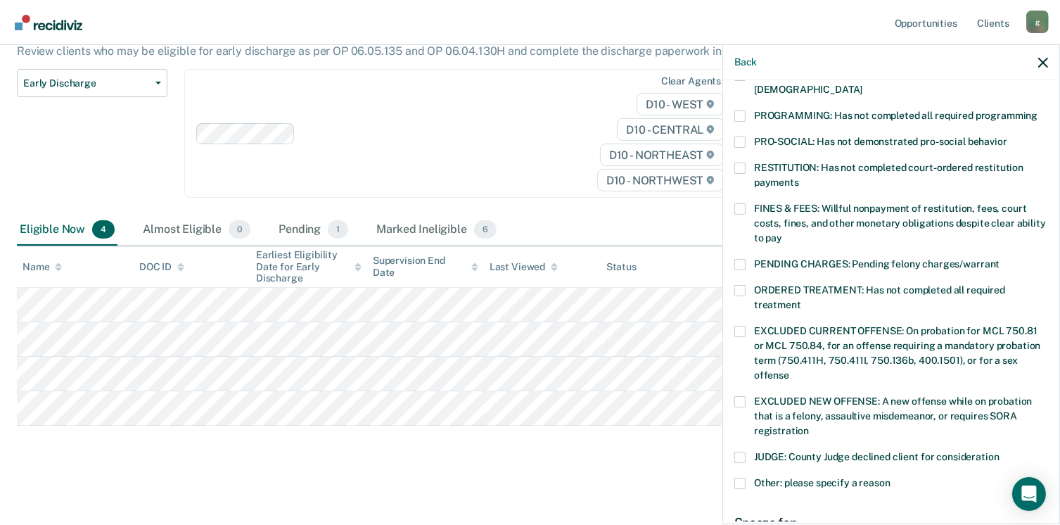
click at [736, 110] on span at bounding box center [739, 115] width 11 height 11
click at [1037, 110] on input "PROGRAMMING: Has not completed all required programming" at bounding box center [1037, 110] width 0 height 0
click at [738, 203] on span at bounding box center [739, 208] width 11 height 11
click at [782, 233] on input "FINES & FEES: Willful nonpayment of restitution, fees, court costs, fines, and …" at bounding box center [782, 233] width 0 height 0
click at [738, 285] on span at bounding box center [739, 290] width 11 height 11
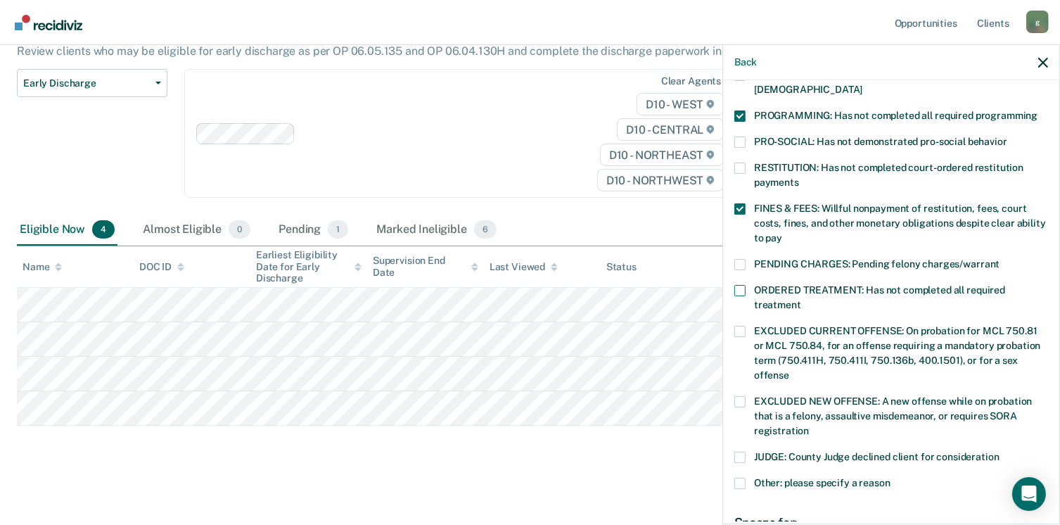
click at [801, 300] on input "ORDERED TREATMENT: Has not completed all required treatment" at bounding box center [801, 300] width 0 height 0
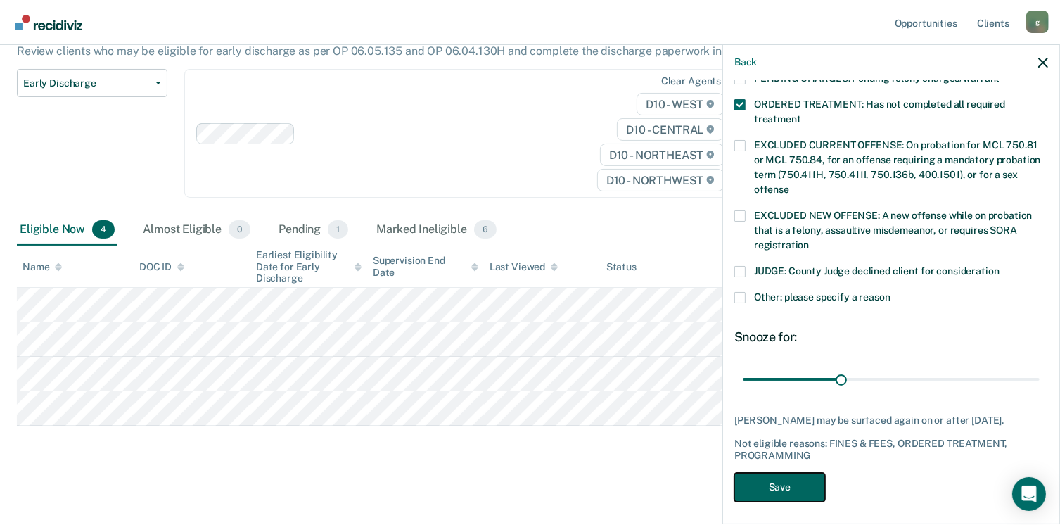
click at [793, 489] on button "Save" at bounding box center [779, 487] width 91 height 29
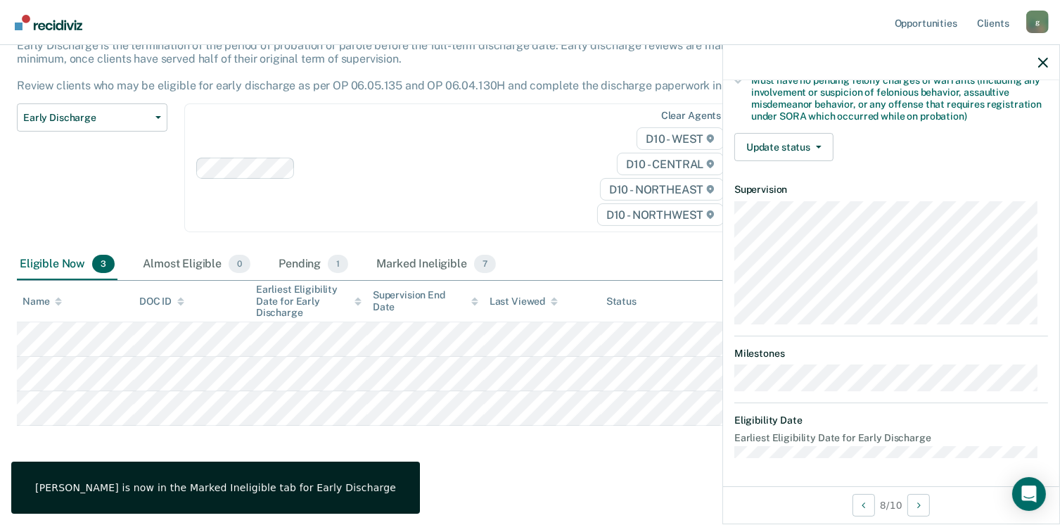
scroll to position [295, 0]
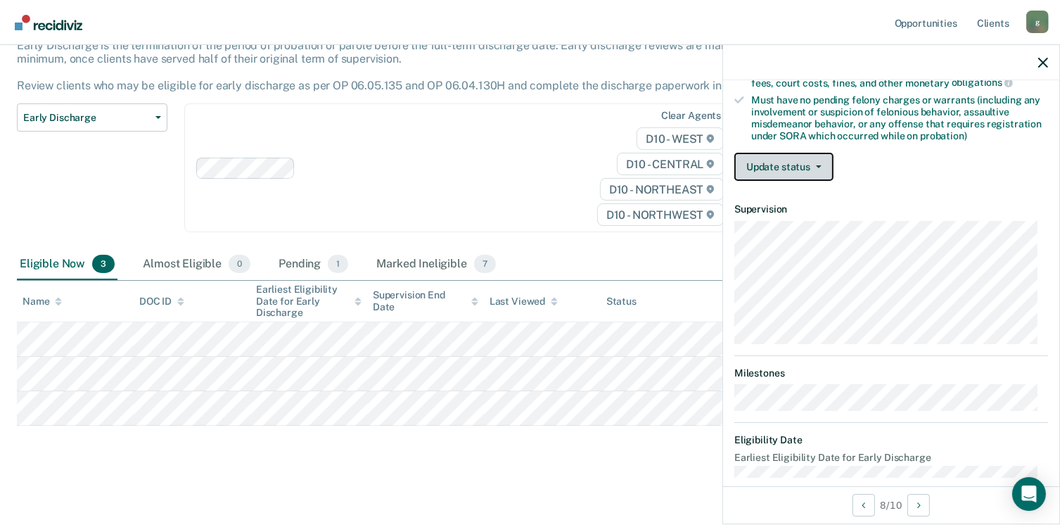
click at [798, 169] on button "Update status" at bounding box center [783, 167] width 99 height 28
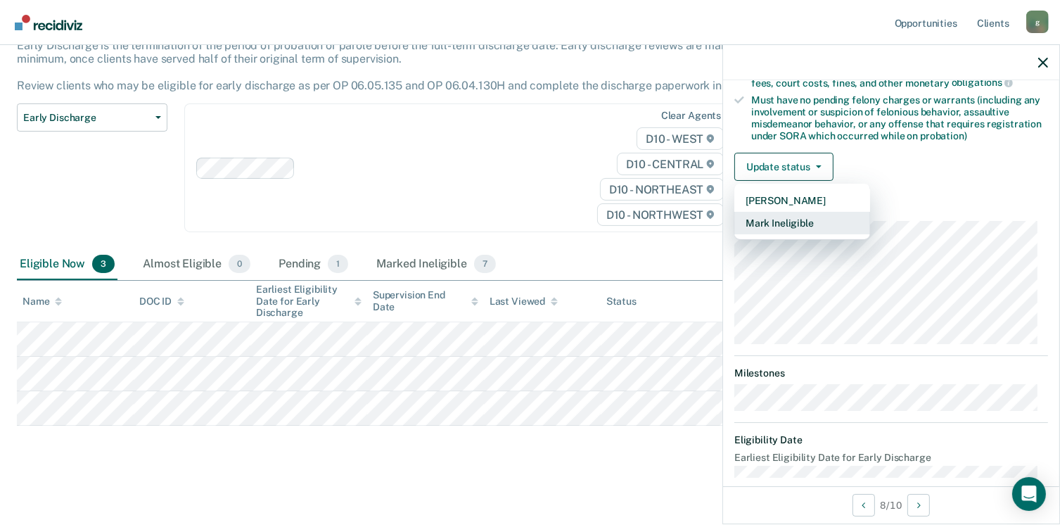
click at [792, 222] on button "Mark Ineligible" at bounding box center [802, 223] width 136 height 23
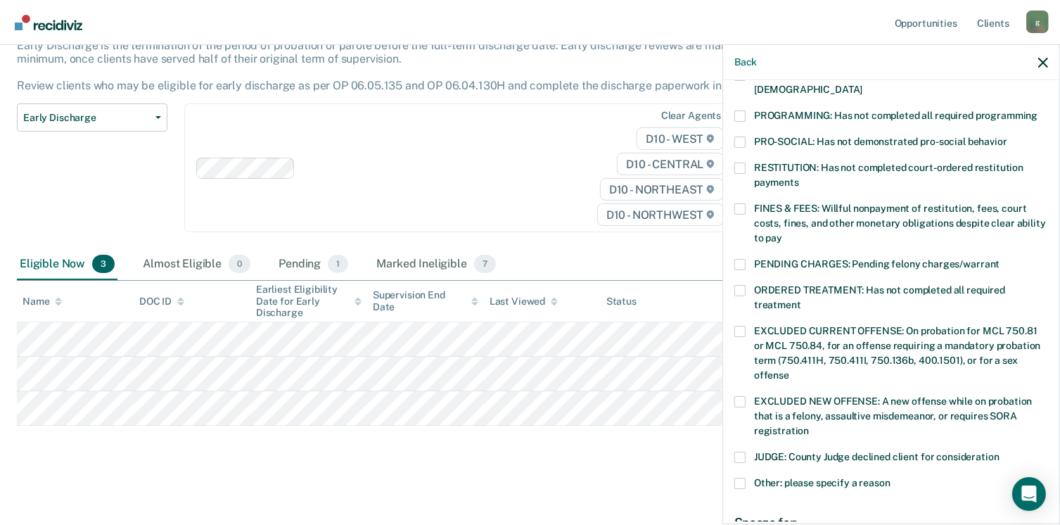
click at [741, 110] on span at bounding box center [739, 115] width 11 height 11
click at [1037, 110] on input "PROGRAMMING: Has not completed all required programming" at bounding box center [1037, 110] width 0 height 0
click at [742, 203] on span at bounding box center [739, 208] width 11 height 11
click at [782, 233] on input "FINES & FEES: Willful nonpayment of restitution, fees, court costs, fines, and …" at bounding box center [782, 233] width 0 height 0
click at [740, 285] on span at bounding box center [739, 290] width 11 height 11
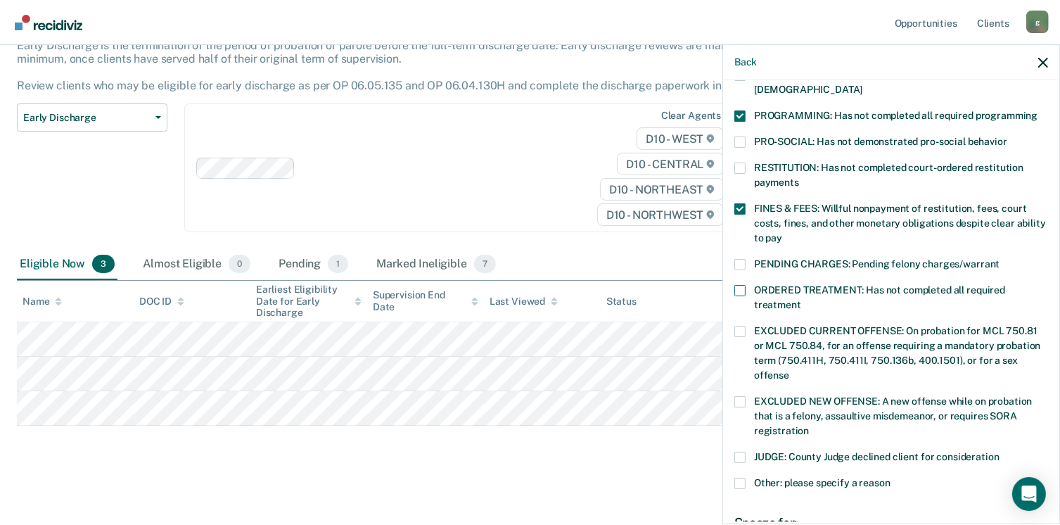
click at [801, 300] on input "ORDERED TREATMENT: Has not completed all required treatment" at bounding box center [801, 300] width 0 height 0
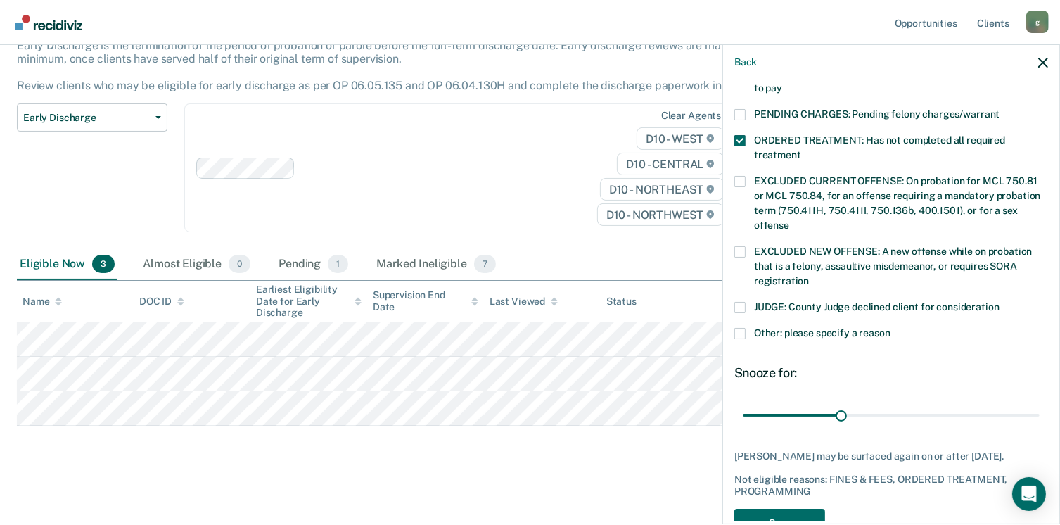
scroll to position [470, 0]
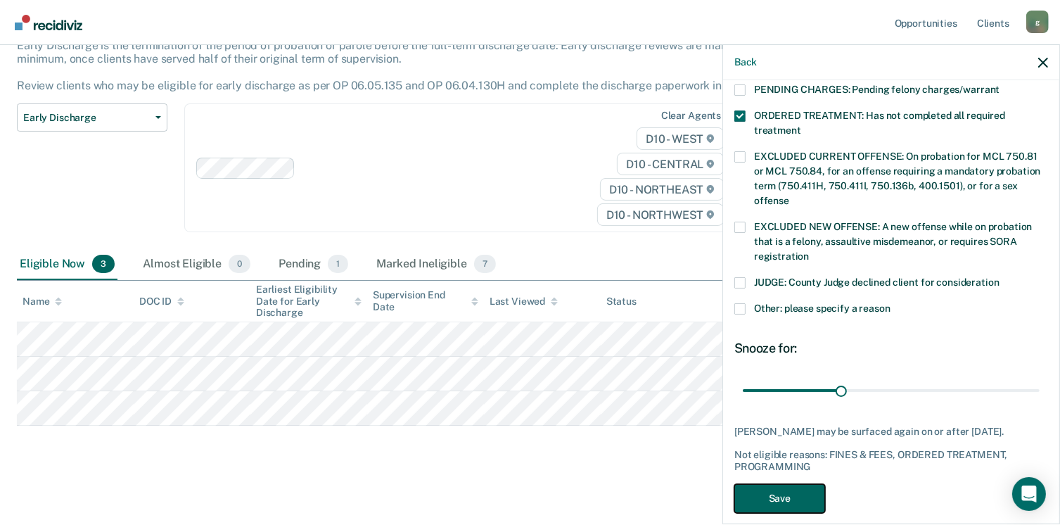
click at [791, 484] on button "Save" at bounding box center [779, 498] width 91 height 29
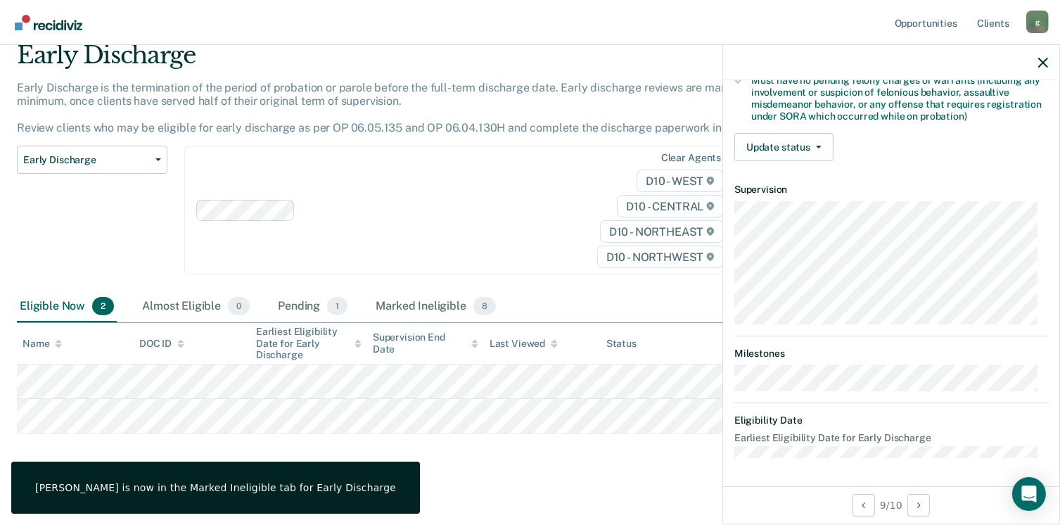
scroll to position [309, 0]
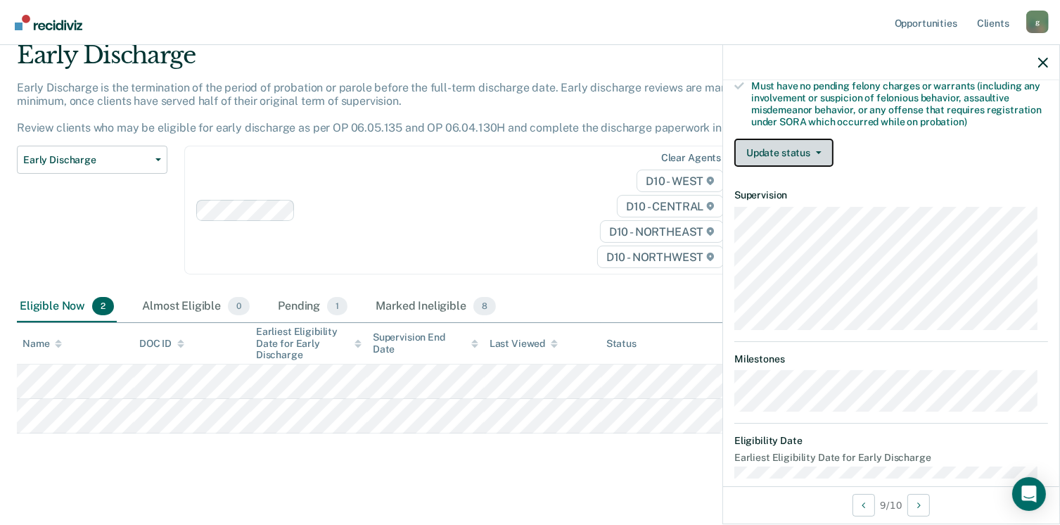
click at [791, 147] on button "Update status" at bounding box center [783, 153] width 99 height 28
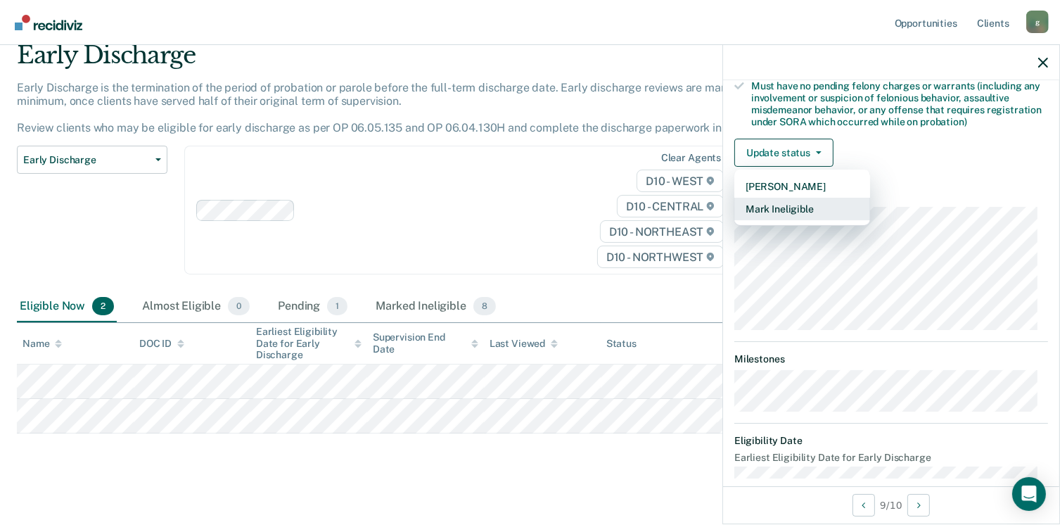
click at [782, 203] on button "Mark Ineligible" at bounding box center [802, 209] width 136 height 23
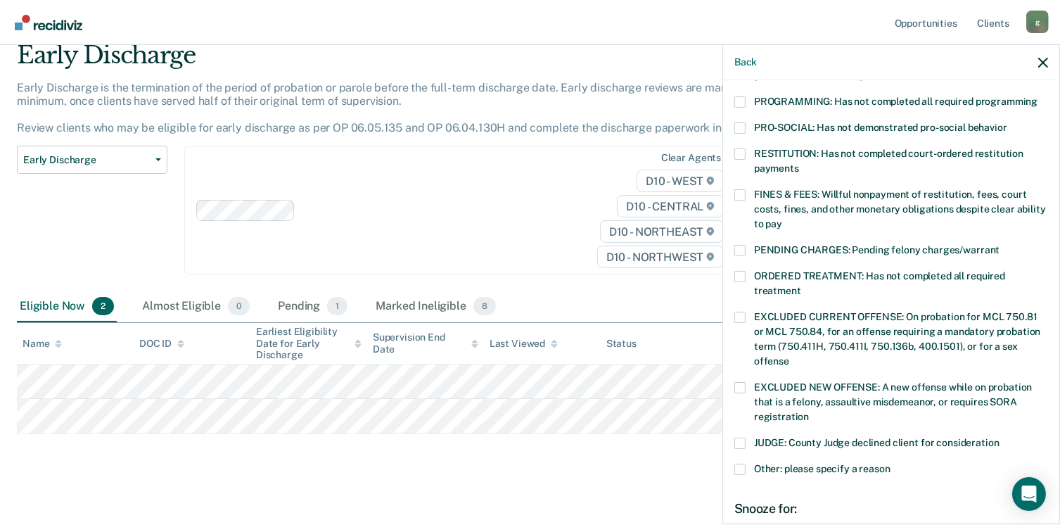
click at [739, 96] on span at bounding box center [739, 101] width 11 height 11
click at [1037, 96] on input "PROGRAMMING: Has not completed all required programming" at bounding box center [1037, 96] width 0 height 0
click at [741, 189] on span at bounding box center [739, 194] width 11 height 11
click at [782, 219] on input "FINES & FEES: Willful nonpayment of restitution, fees, court costs, fines, and …" at bounding box center [782, 219] width 0 height 0
click at [740, 271] on span at bounding box center [739, 276] width 11 height 11
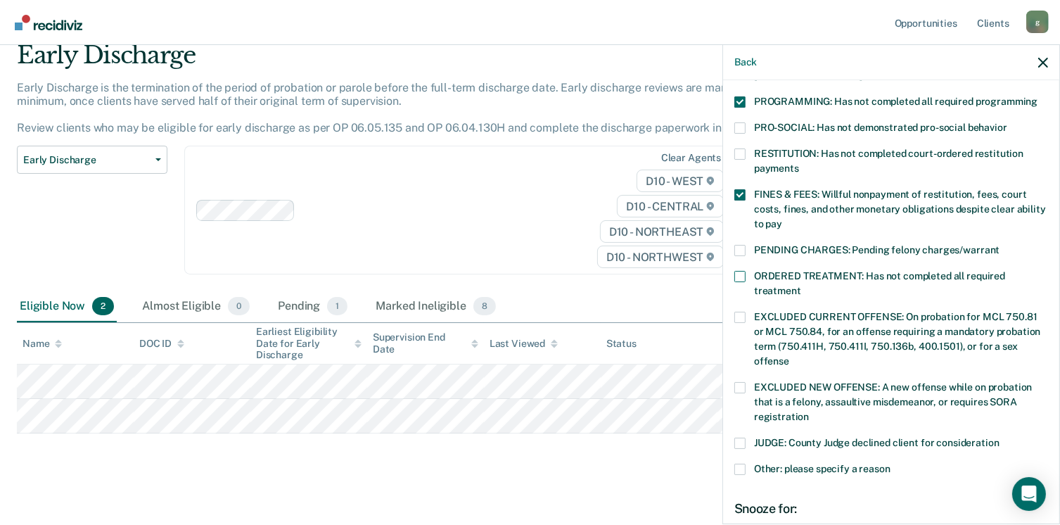
click at [801, 286] on input "ORDERED TREATMENT: Has not completed all required treatment" at bounding box center [801, 286] width 0 height 0
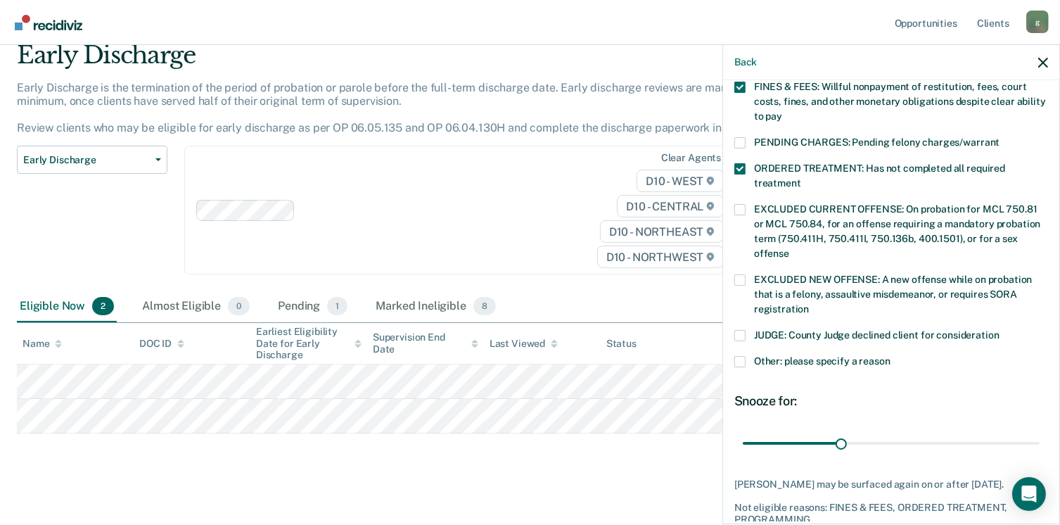
scroll to position [470, 0]
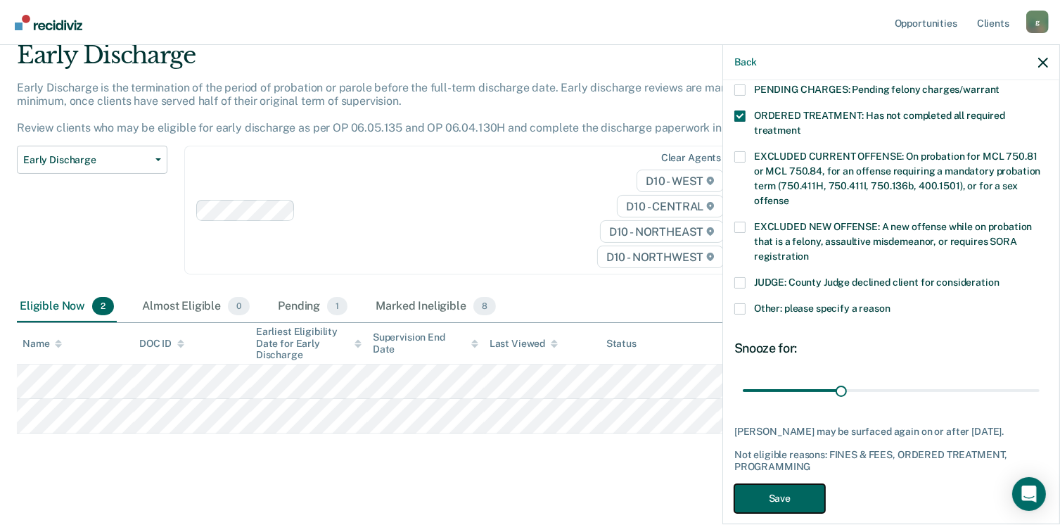
click at [787, 484] on button "Save" at bounding box center [779, 498] width 91 height 29
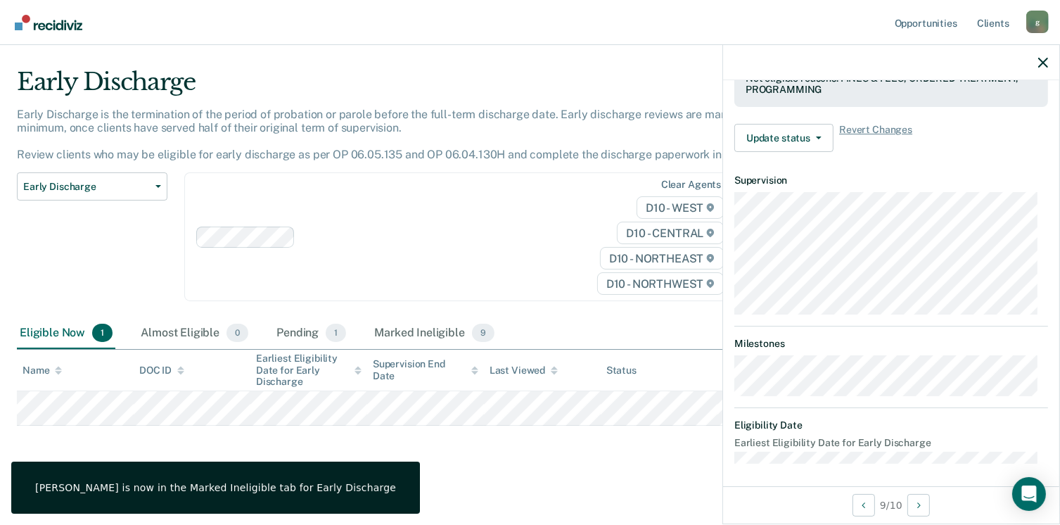
scroll to position [324, 0]
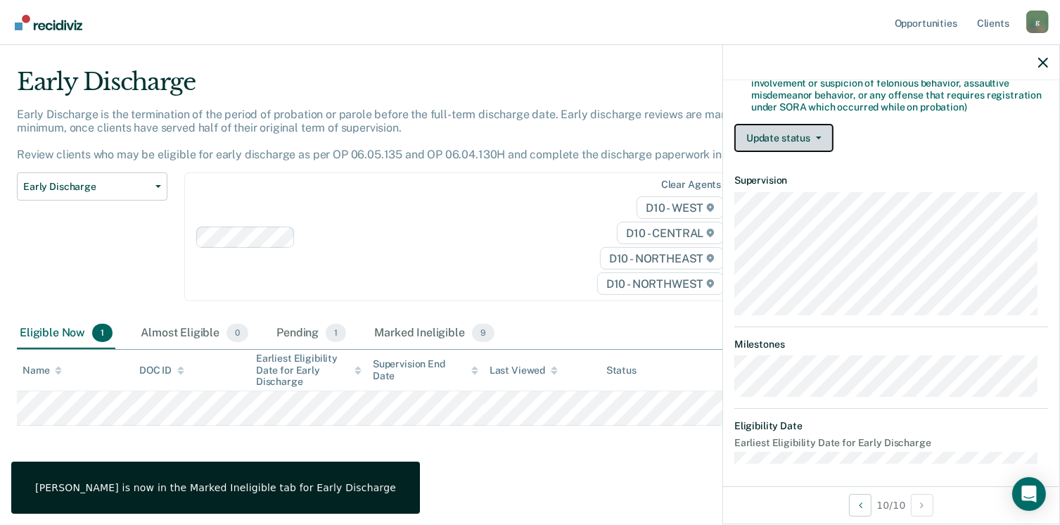
click at [798, 136] on button "Update status" at bounding box center [783, 138] width 99 height 28
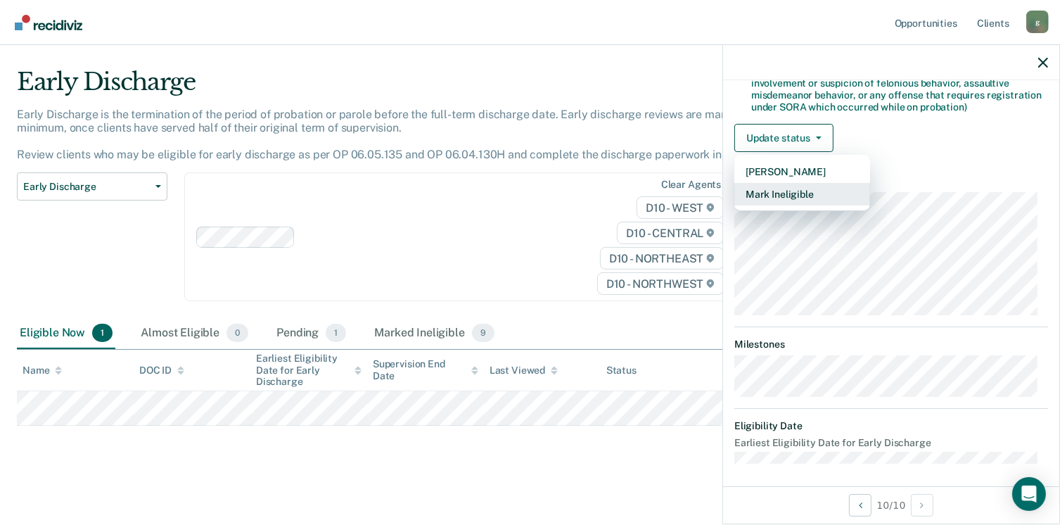
click at [774, 183] on button "Mark Ineligible" at bounding box center [802, 194] width 136 height 23
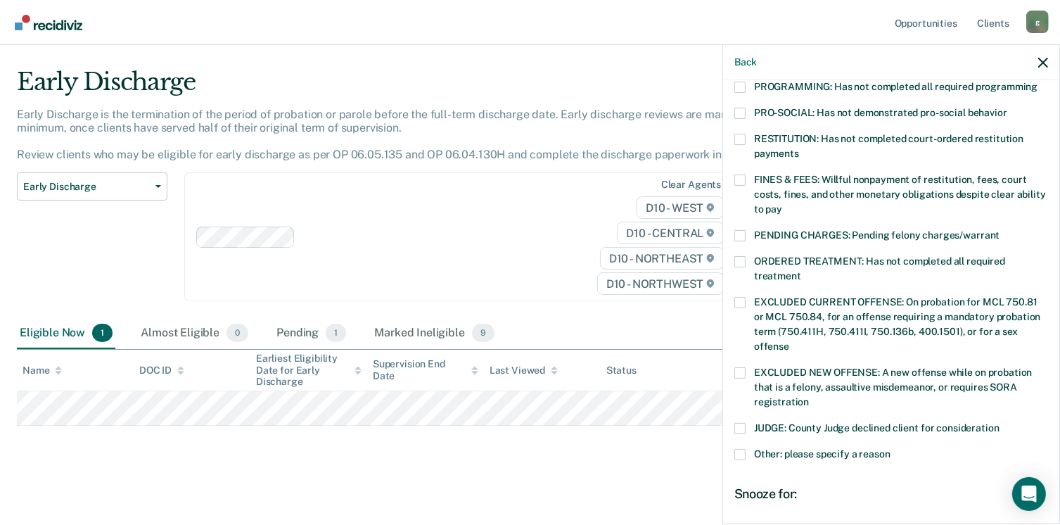
click at [740, 174] on span at bounding box center [739, 179] width 11 height 11
click at [782, 204] on input "FINES & FEES: Willful nonpayment of restitution, fees, court costs, fines, and …" at bounding box center [782, 204] width 0 height 0
click at [740, 256] on span at bounding box center [739, 261] width 11 height 11
click at [801, 271] on input "ORDERED TREATMENT: Has not completed all required treatment" at bounding box center [801, 271] width 0 height 0
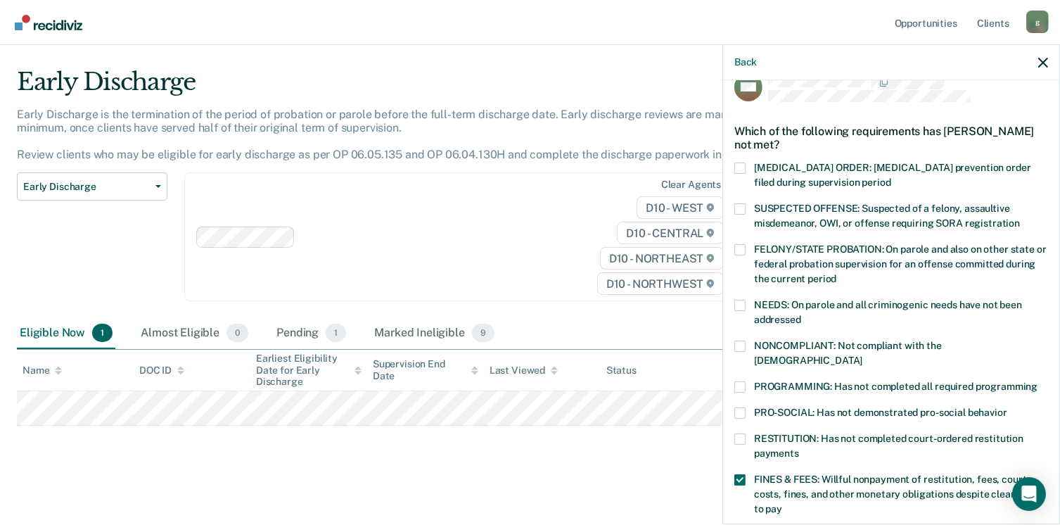
scroll to position [23, 0]
click at [743, 383] on span at bounding box center [739, 388] width 11 height 11
click at [1037, 383] on input "PROGRAMMING: Has not completed all required programming" at bounding box center [1037, 383] width 0 height 0
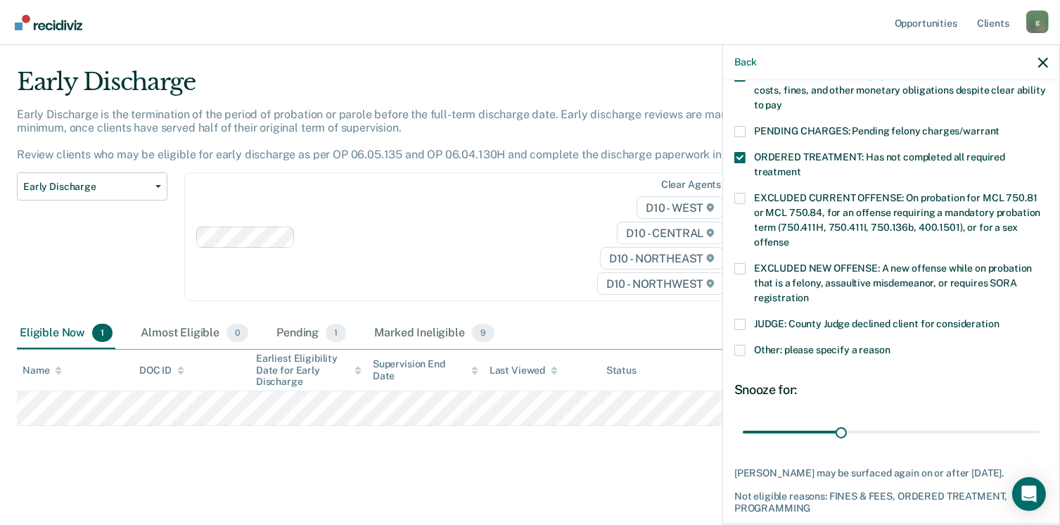
scroll to position [481, 0]
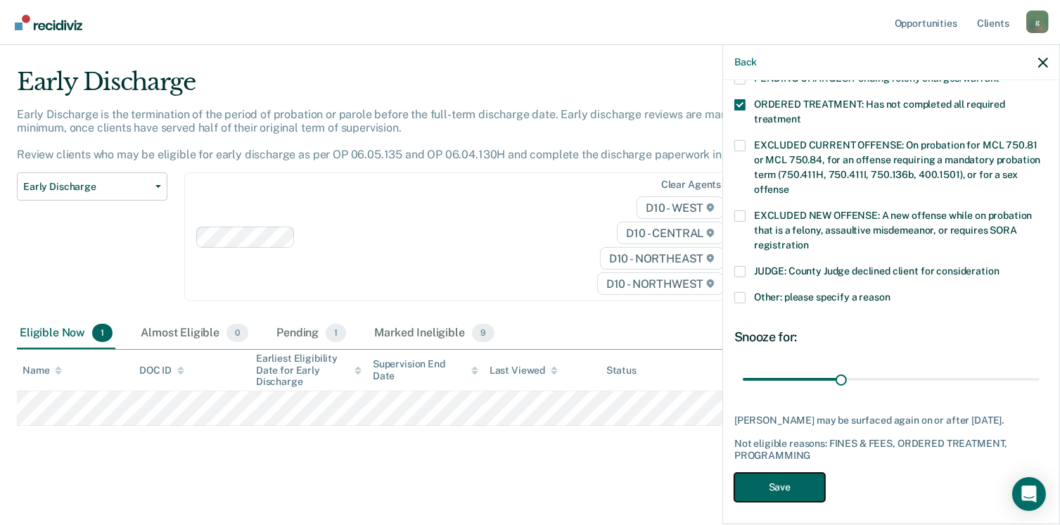
click at [755, 476] on button "Save" at bounding box center [779, 487] width 91 height 29
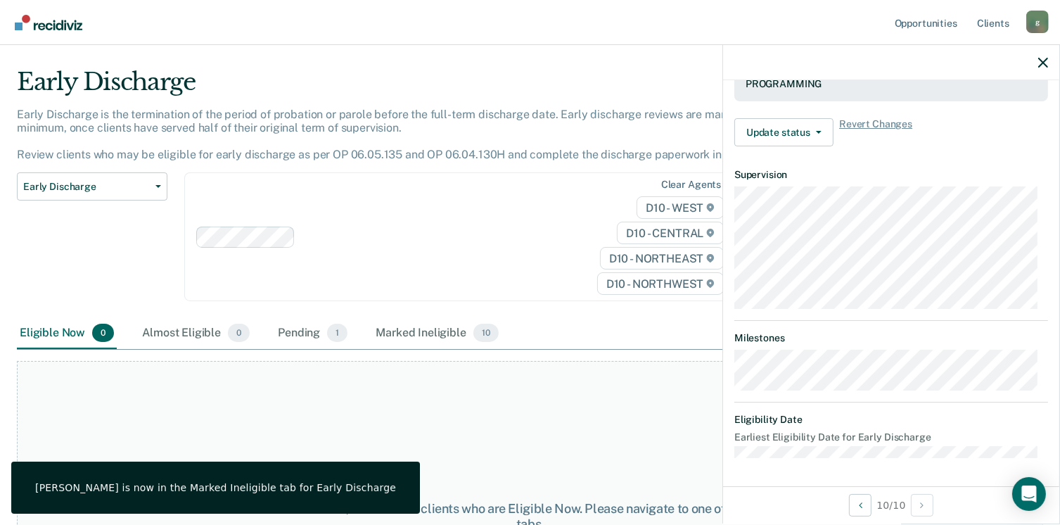
scroll to position [440, 0]
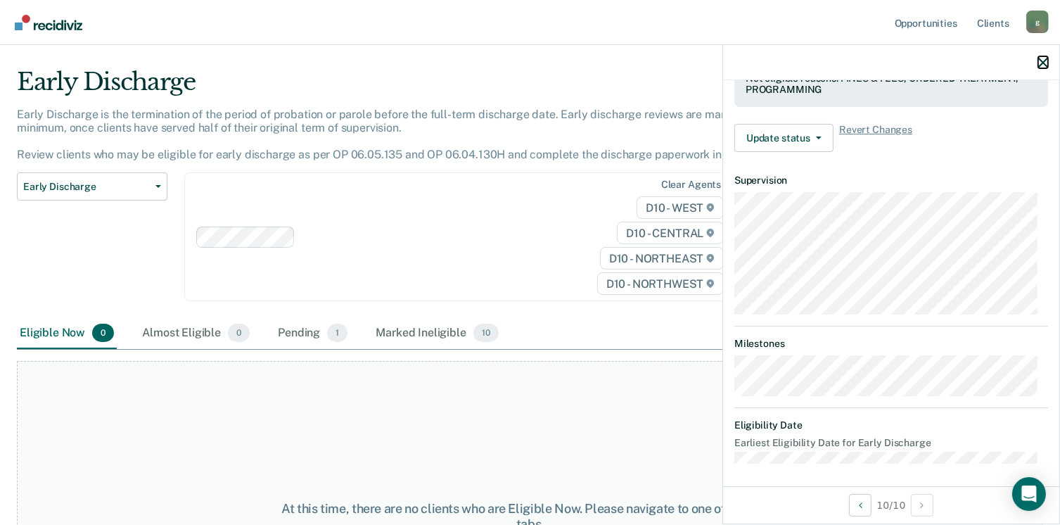
click at [1044, 58] on icon "button" at bounding box center [1043, 63] width 10 height 10
